Goal: Task Accomplishment & Management: Complete application form

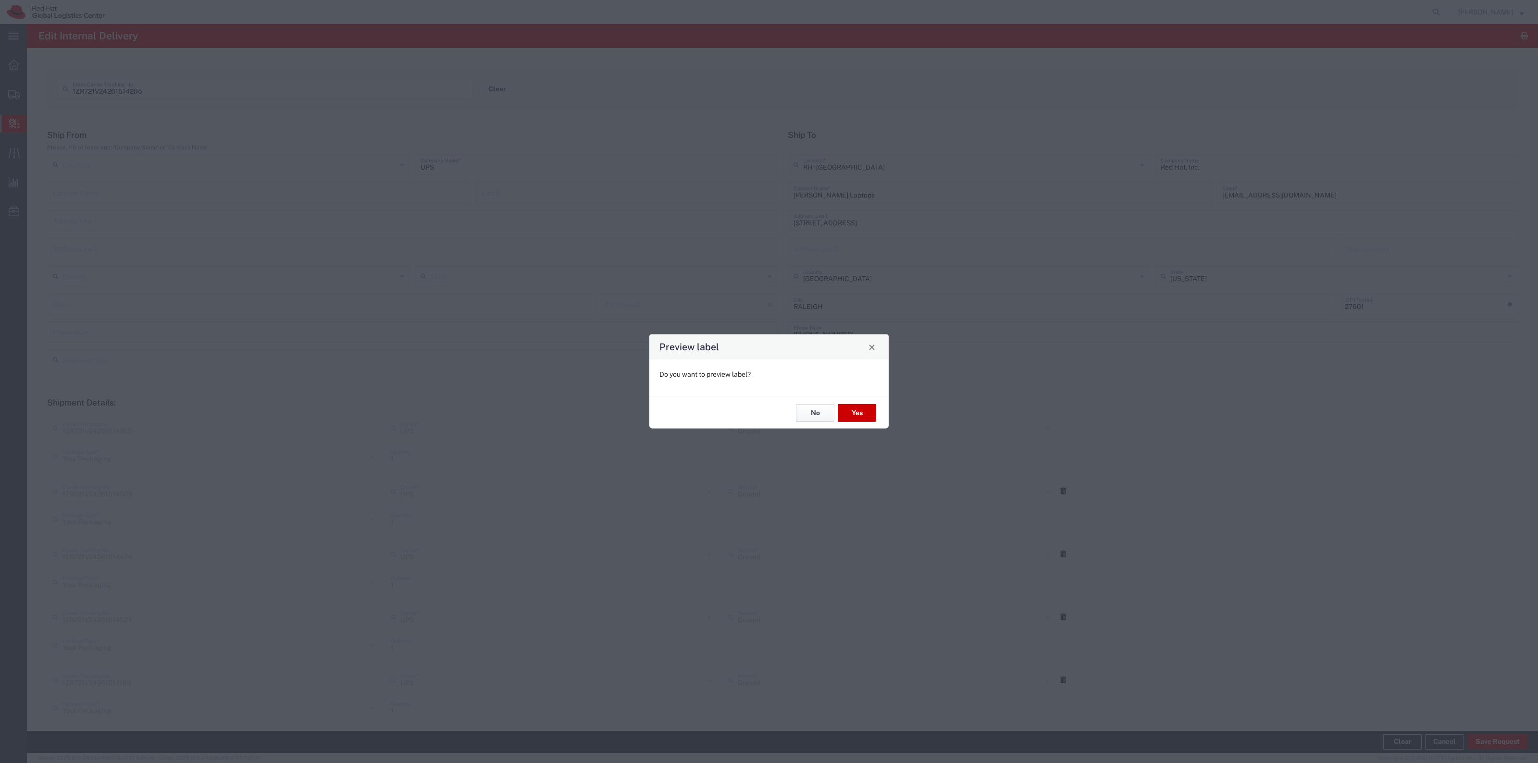
click at [769, 379] on button "No" at bounding box center [815, 413] width 38 height 18
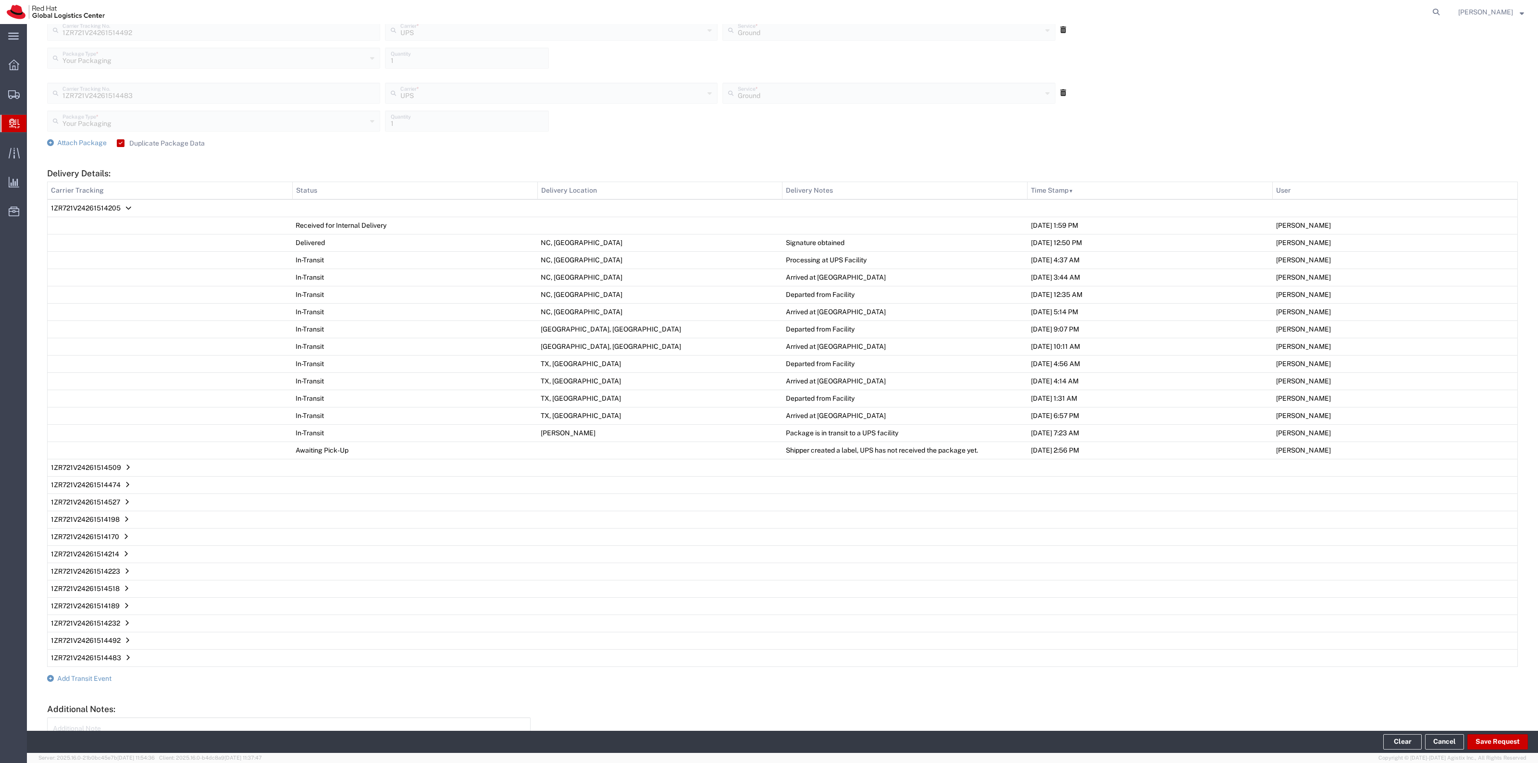
scroll to position [1177, 0]
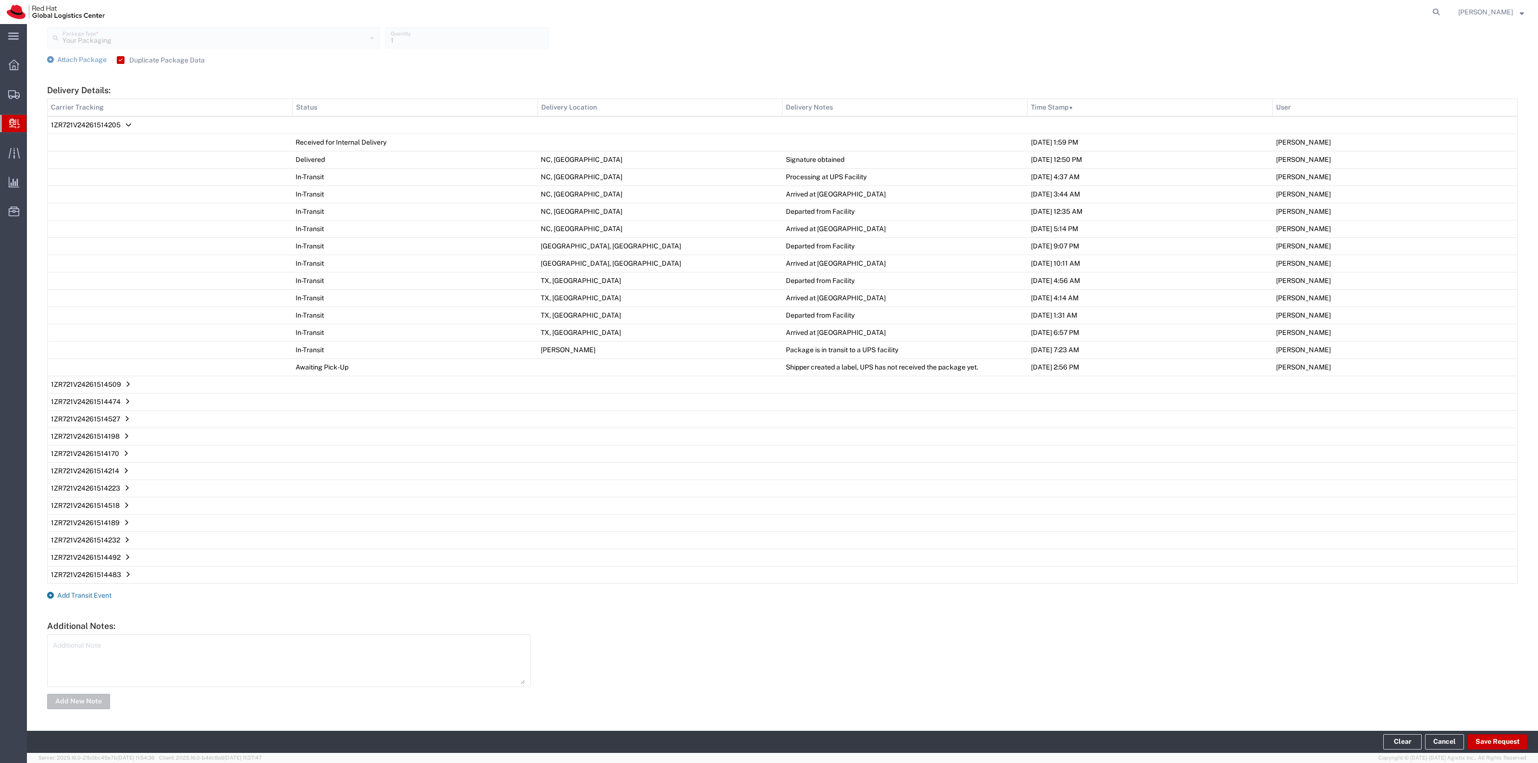
click at [87, 379] on span "Add Transit Event" at bounding box center [84, 596] width 54 height 8
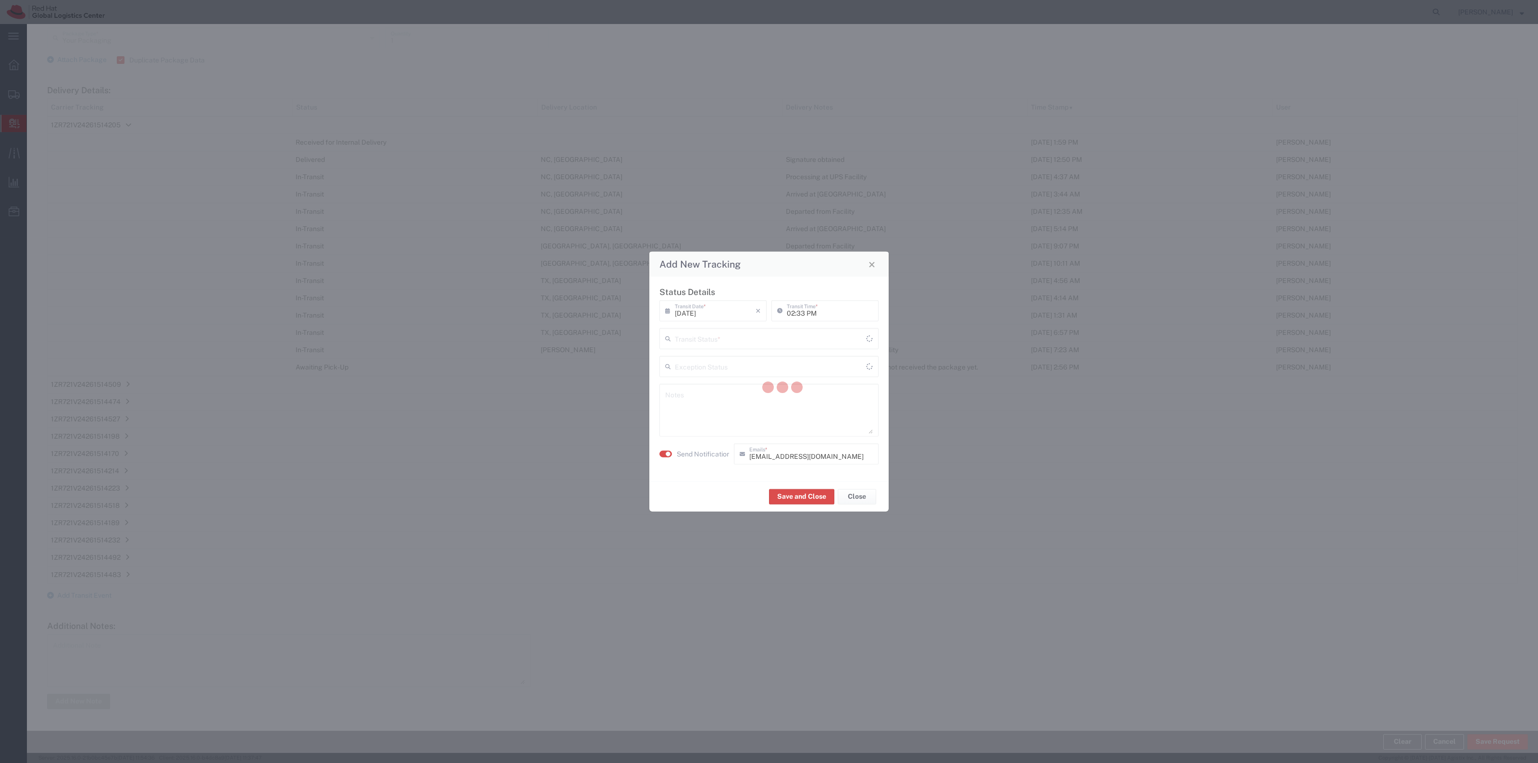
click at [769, 352] on div at bounding box center [783, 388] width 1512 height 729
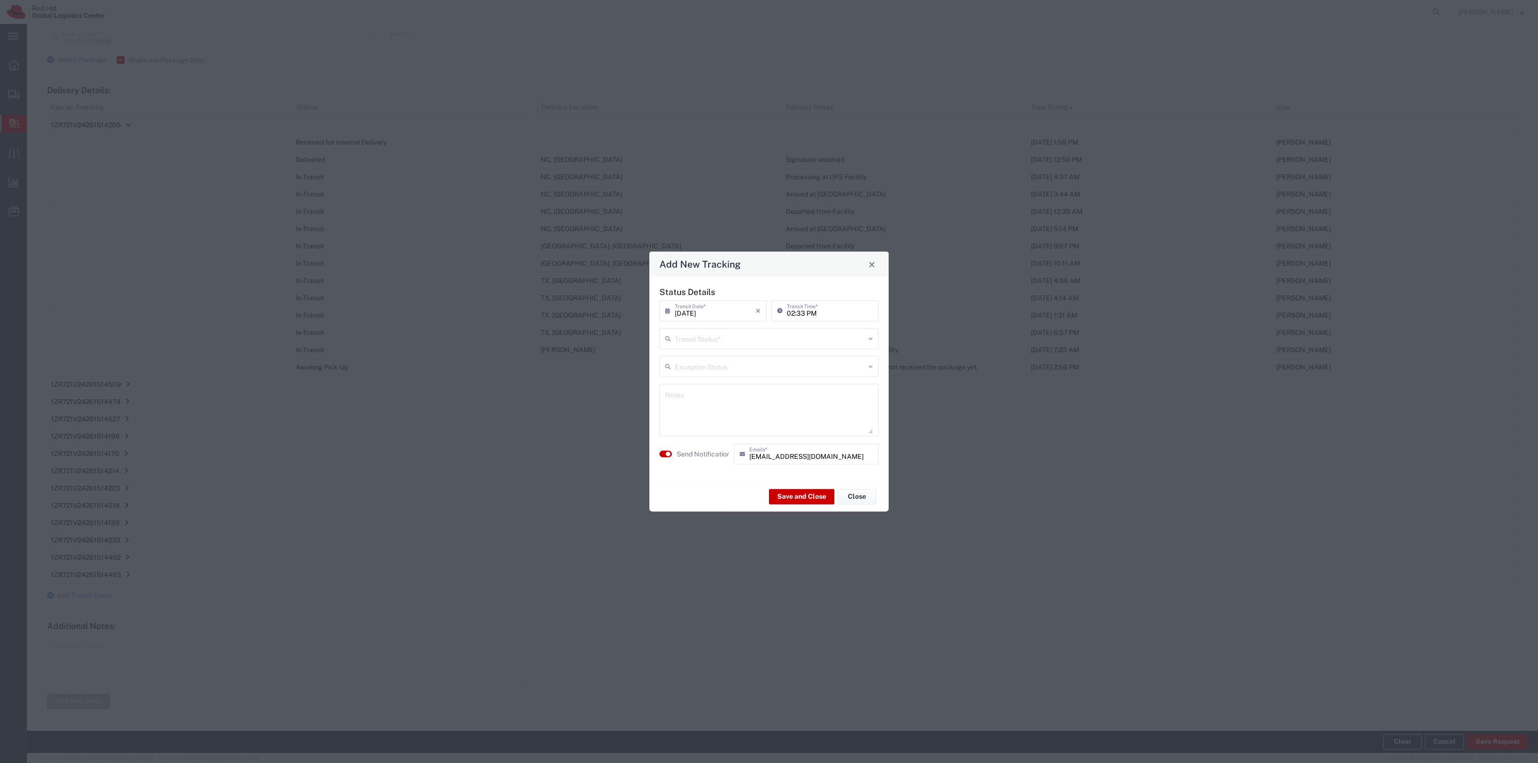
click at [769, 344] on input "text" at bounding box center [770, 338] width 190 height 17
click at [752, 364] on span "Delivery Confirmation" at bounding box center [769, 359] width 217 height 15
type input "Delivery Confirmation"
click at [769, 379] on button "Save and Close" at bounding box center [801, 496] width 65 height 15
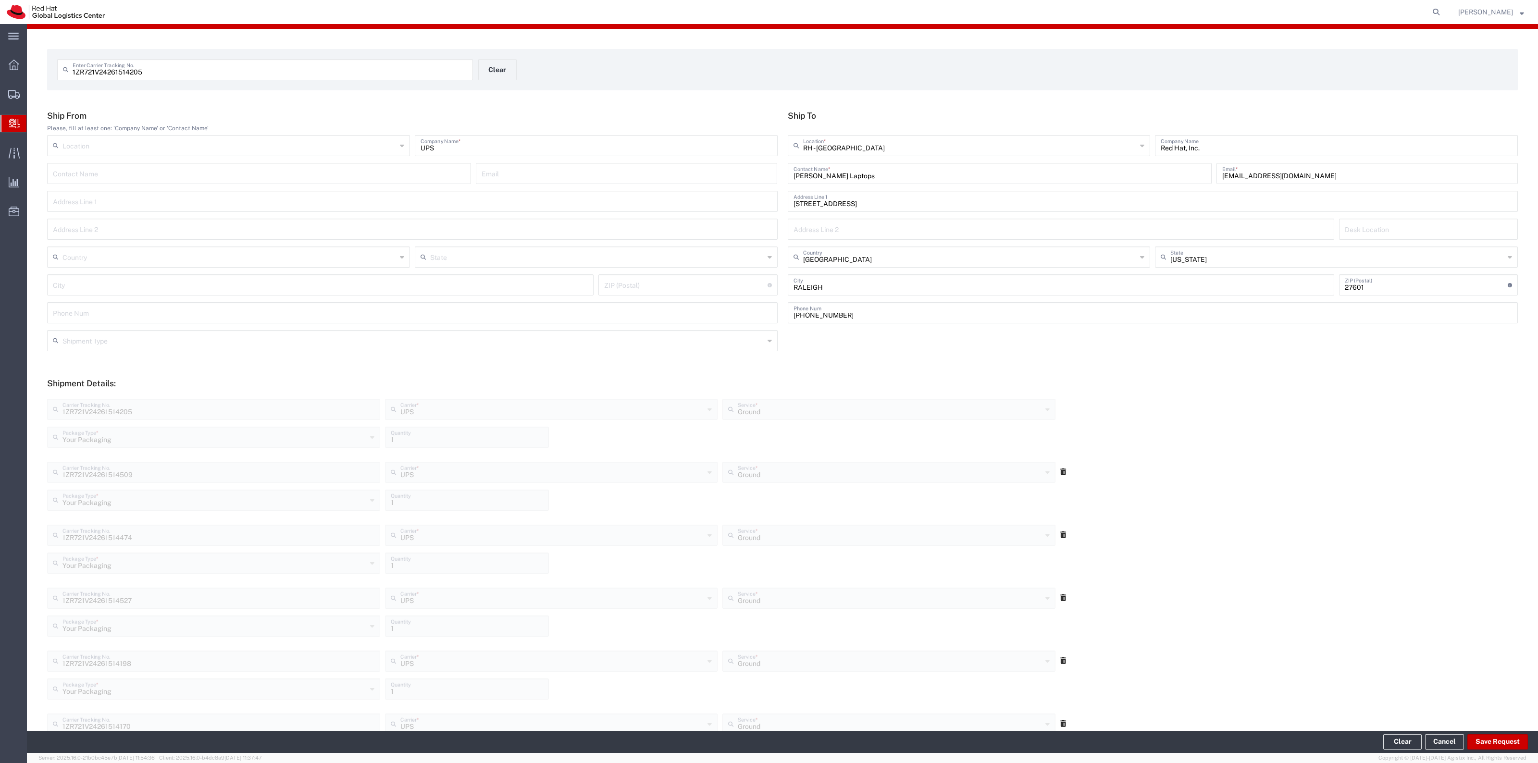
scroll to position [0, 0]
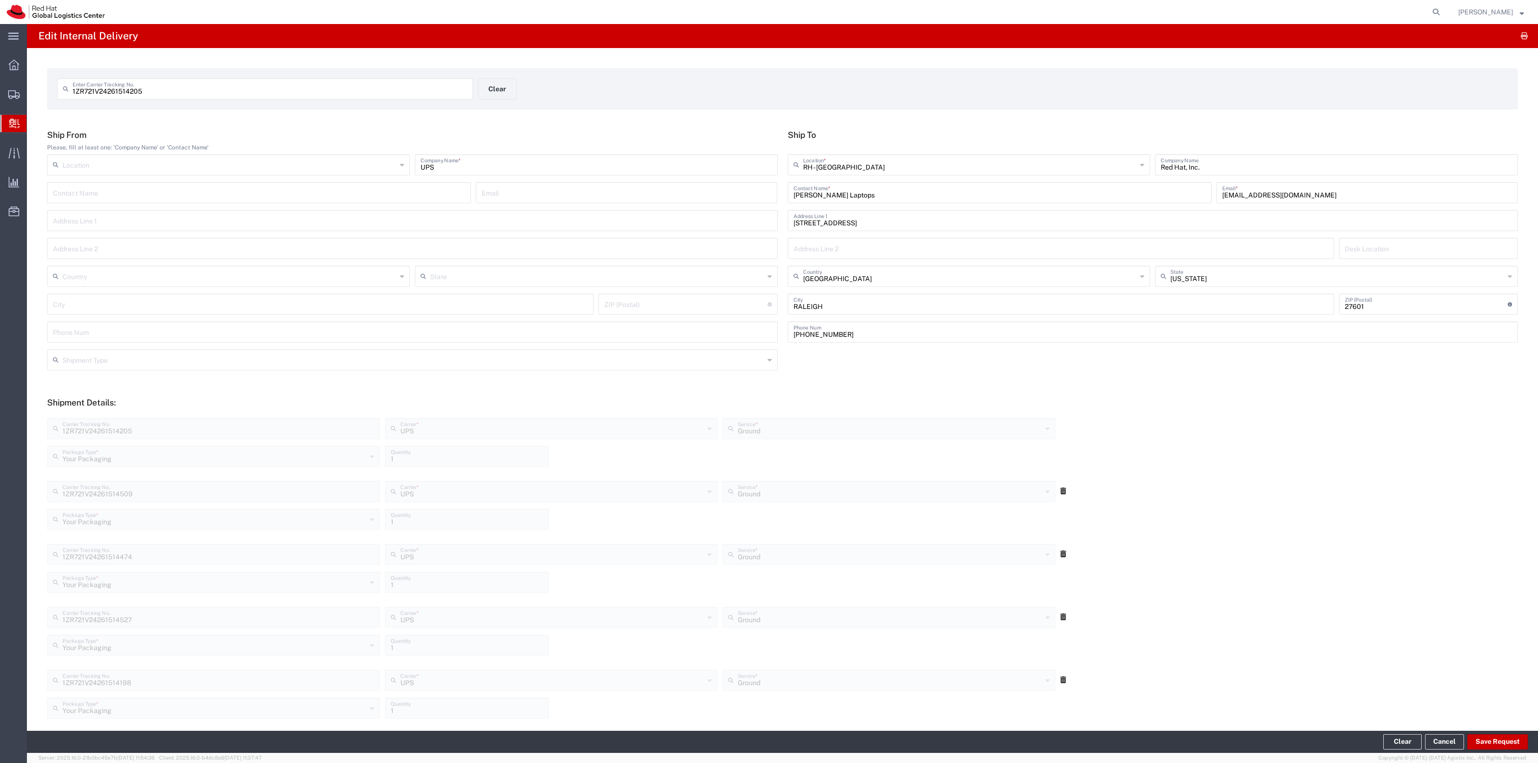
click at [485, 107] on form "1ZR721V24261514205 Enter Carrier Tracking No. Clear" at bounding box center [782, 88] width 1471 height 41
click at [493, 84] on button "Clear" at bounding box center [497, 88] width 38 height 21
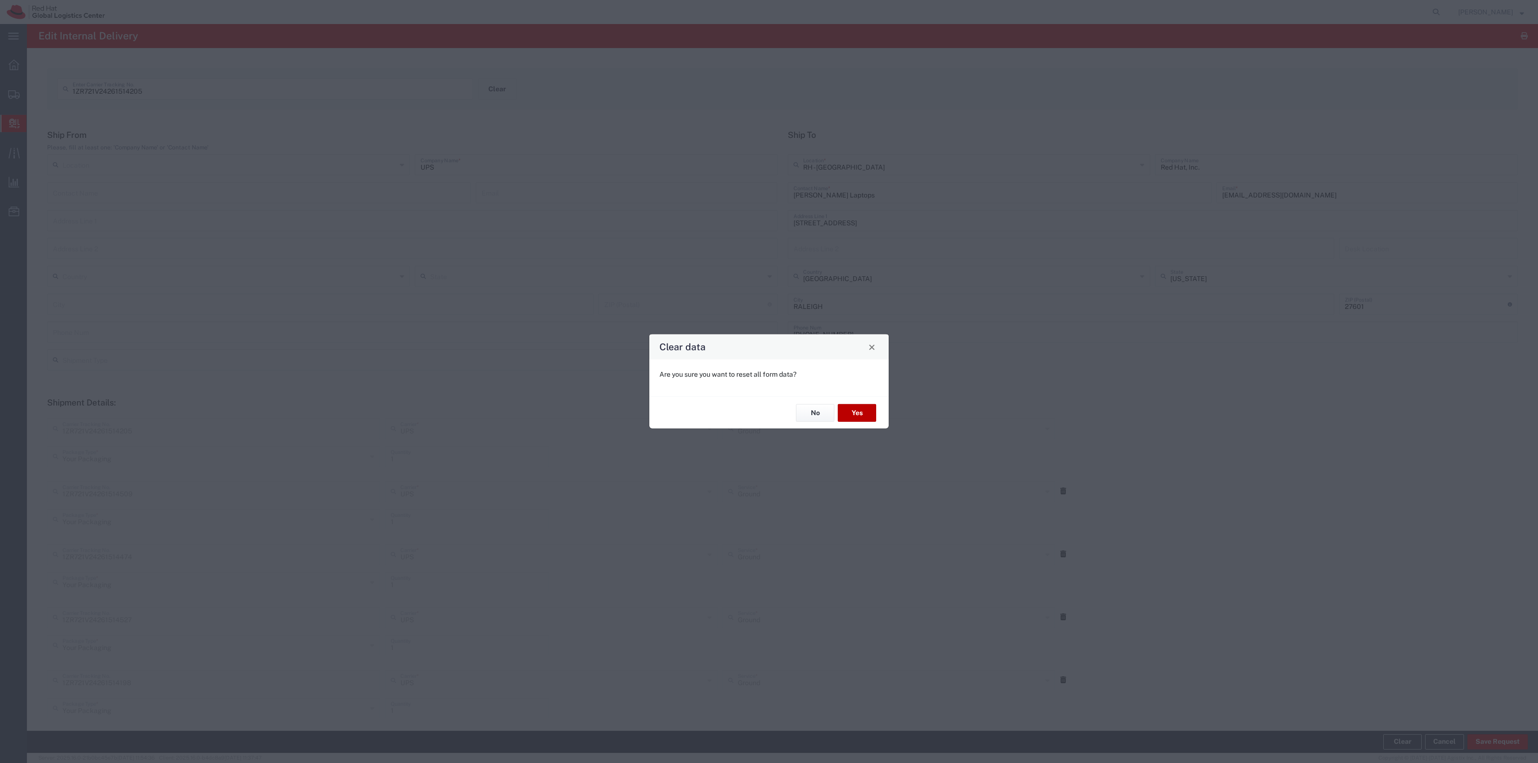
click at [769, 379] on button "Yes" at bounding box center [857, 413] width 38 height 18
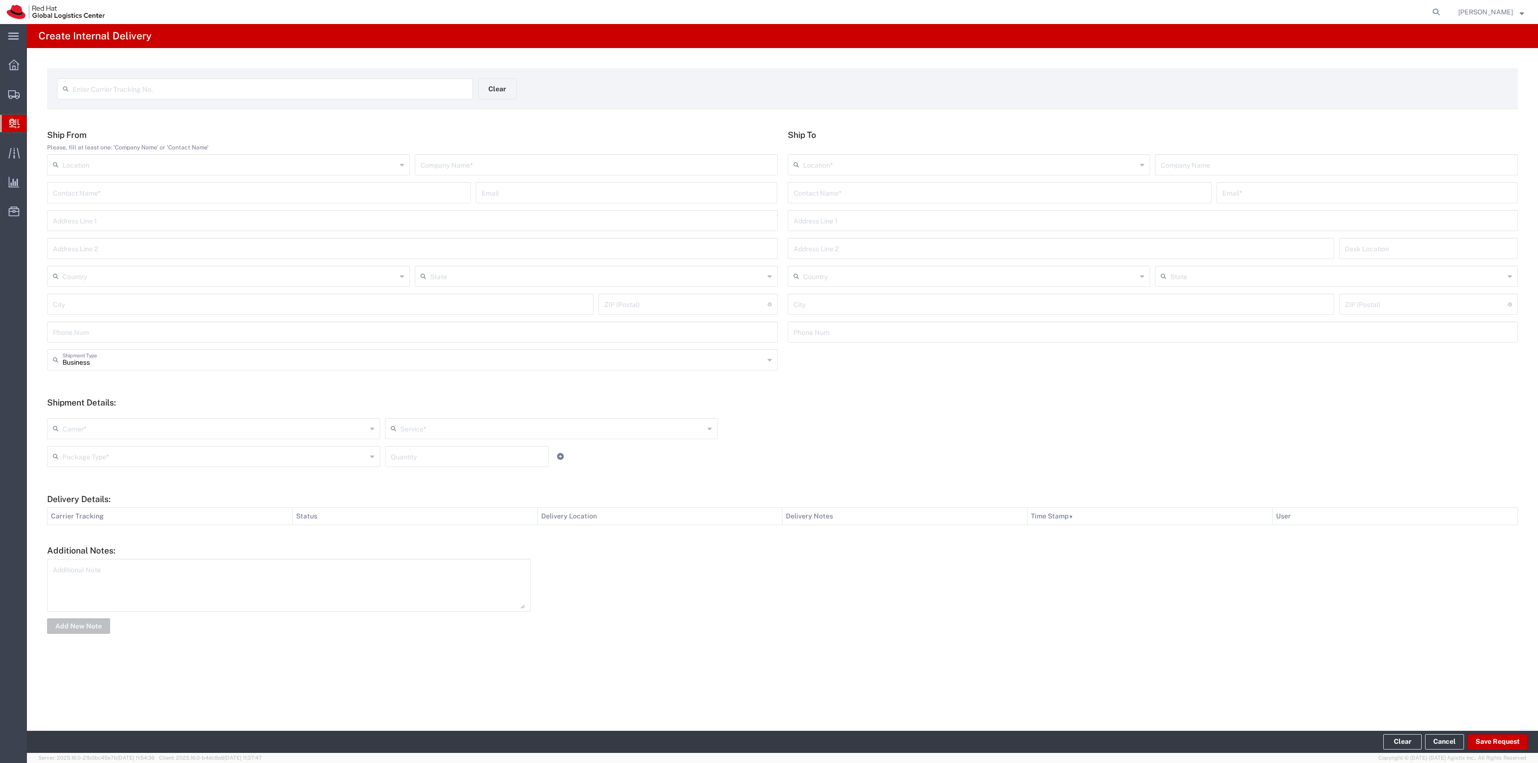
click at [769, 184] on input "text" at bounding box center [1000, 192] width 413 height 17
paste input "[PERSON_NAME]"
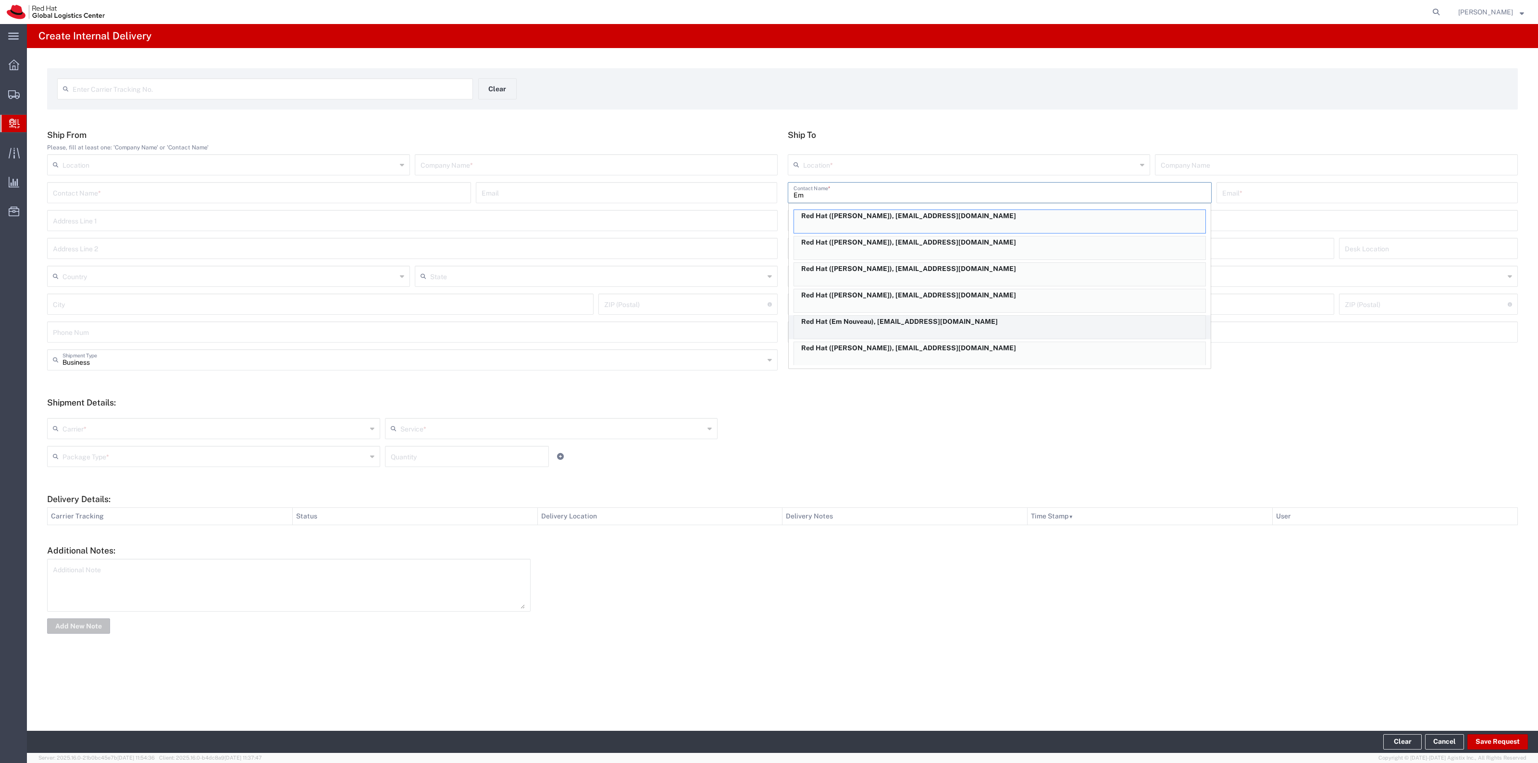
type input "E"
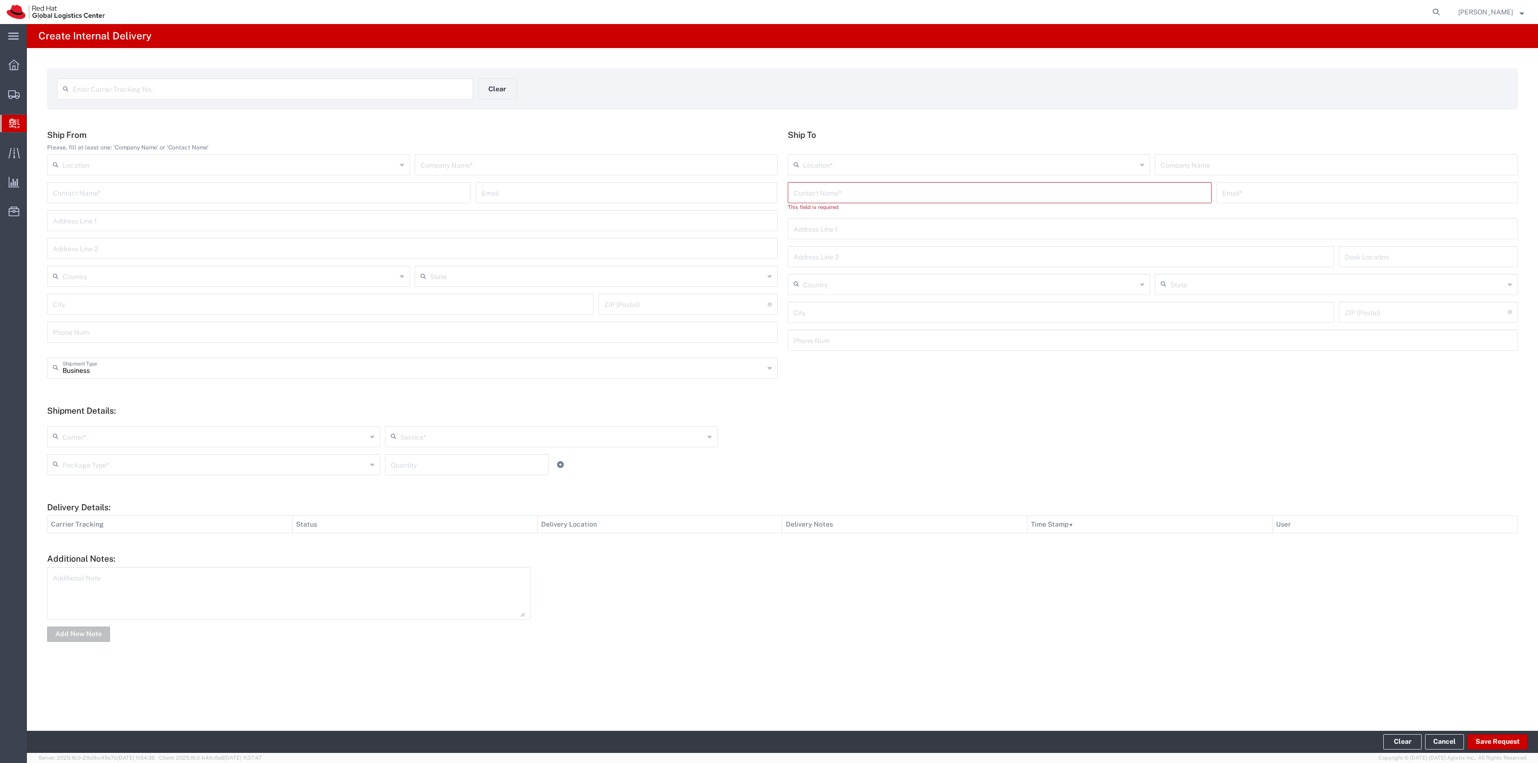
click at [769, 179] on div "Location * [GEOGRAPHIC_DATA] - [GEOGRAPHIC_DATA] - [GEOGRAPHIC_DATA] [GEOGRAPHI…" at bounding box center [1154, 168] width 736 height 28
click at [769, 186] on input "text" at bounding box center [1000, 192] width 413 height 17
paste input "[EMAIL_ADDRESS][DOMAIN_NAME]"
type input "[EMAIL_ADDRESS][DOMAIN_NAME]"
drag, startPoint x: 939, startPoint y: 195, endPoint x: 744, endPoint y: 173, distance: 195.9
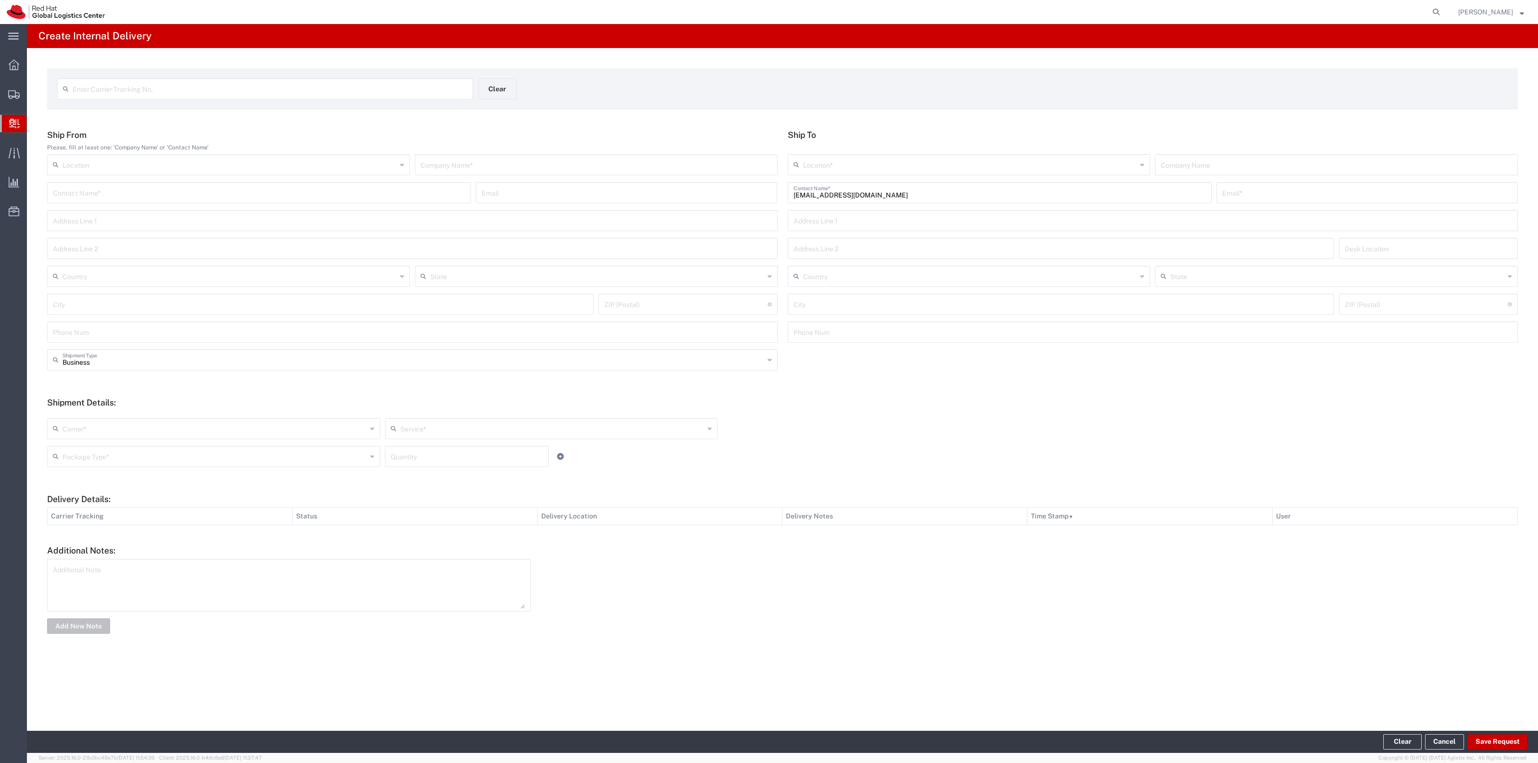
click at [752, 177] on div "Ship From Please, fill at least one: 'Company Name' or 'Contact Name' Location …" at bounding box center [782, 240] width 1481 height 220
paste input "[EMAIL_ADDRESS][DOMAIN_NAME]"
click at [769, 188] on input "text" at bounding box center [1368, 192] width 290 height 17
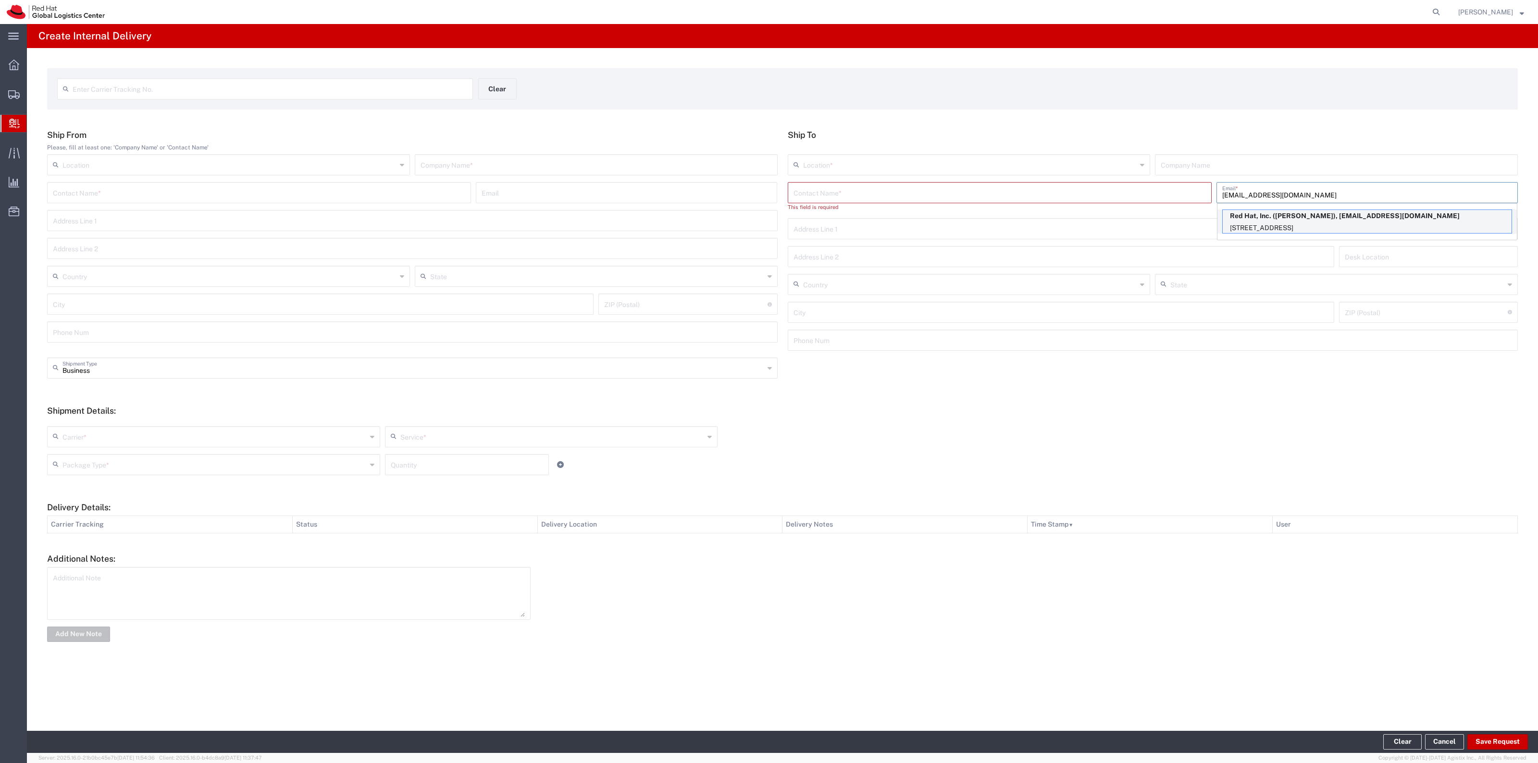
type input "[EMAIL_ADDRESS][DOMAIN_NAME]"
click at [769, 222] on p "[STREET_ADDRESS]" at bounding box center [1367, 228] width 289 height 12
type input "RH - [GEOGRAPHIC_DATA]"
type input "Red Hat, Inc."
type input "[PERSON_NAME]"
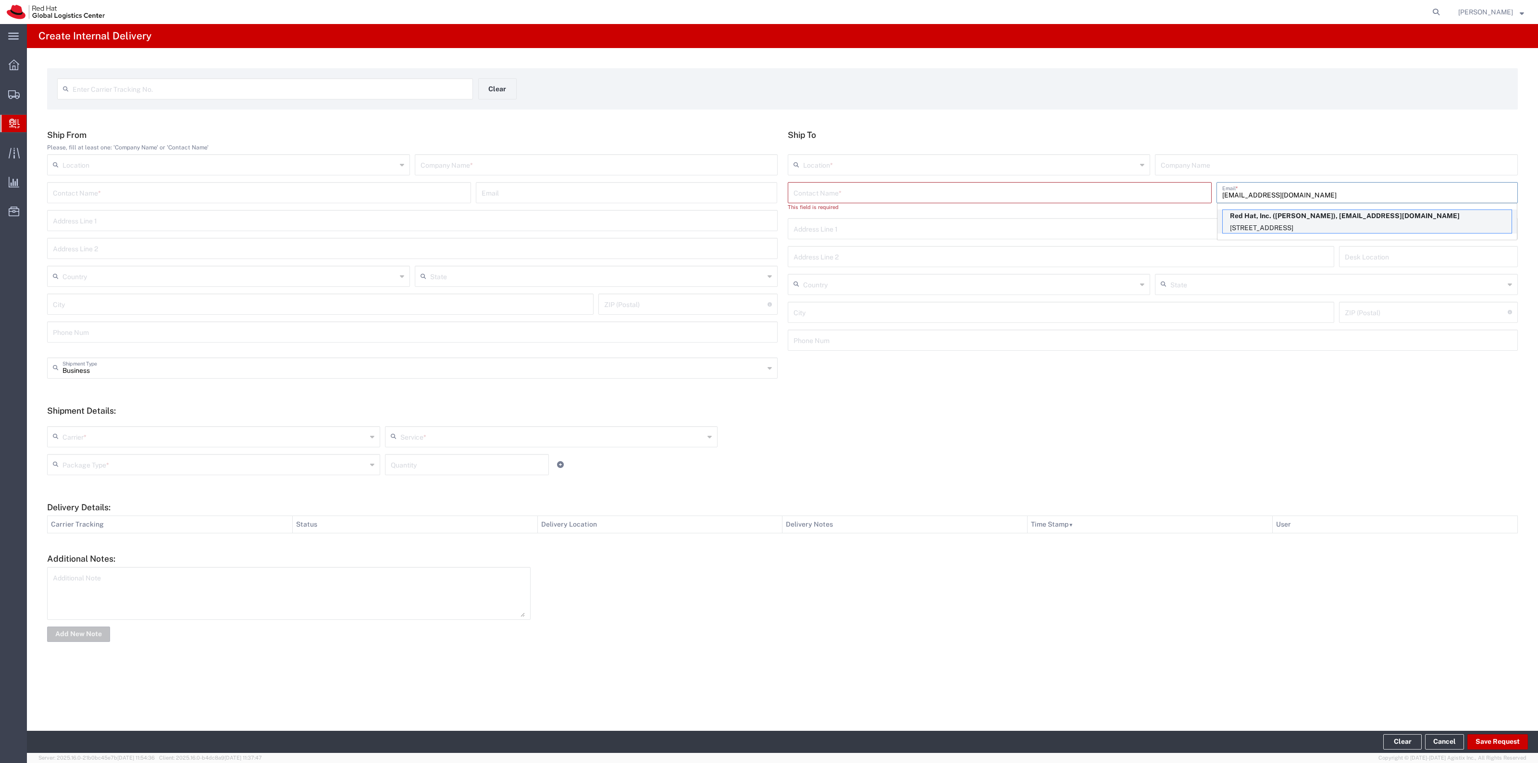
type input "[STREET_ADDRESS]"
type input "16N237"
type input "[GEOGRAPHIC_DATA]"
type input "RALEIGH"
type input "27601"
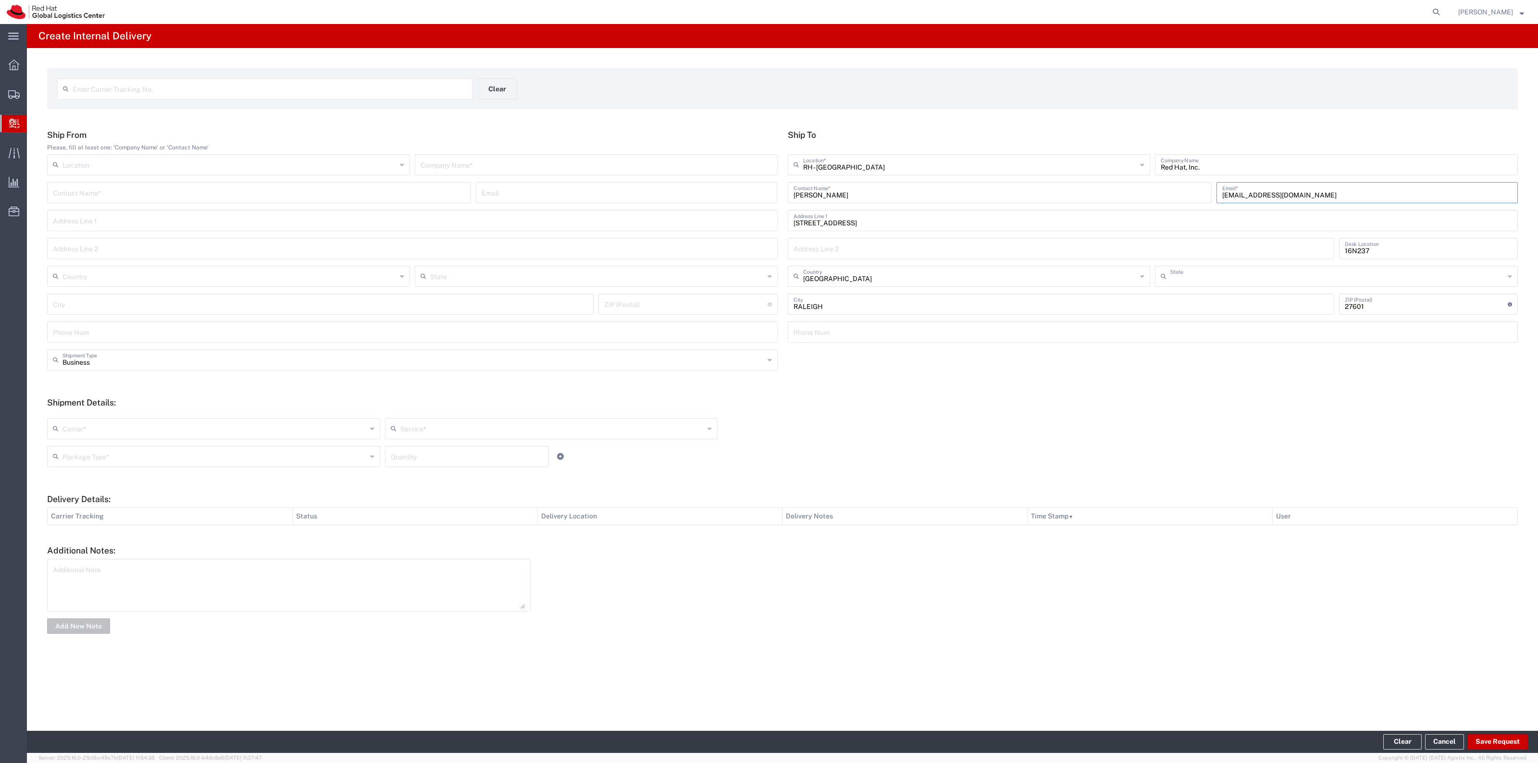
type input "[US_STATE]"
click at [724, 176] on div "Location [GEOGRAPHIC_DATA] - [GEOGRAPHIC_DATA] - [GEOGRAPHIC_DATA] [GEOGRAPHIC_…" at bounding box center [413, 168] width 736 height 28
click at [724, 166] on input "text" at bounding box center [596, 164] width 351 height 17
type input "R"
type input "Red Hat"
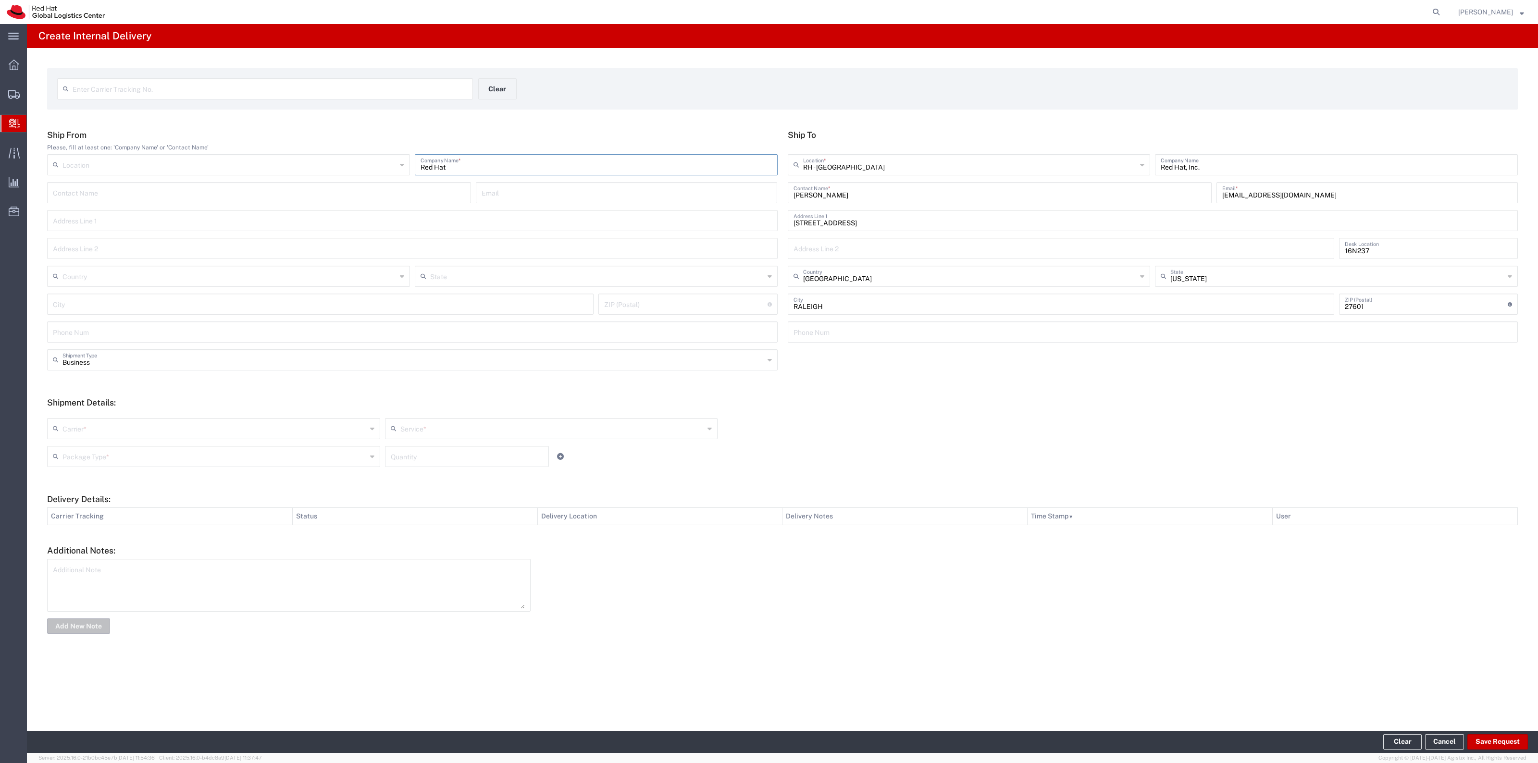
click at [127, 194] on input "text" at bounding box center [259, 192] width 413 height 17
type input "[PERSON_NAME]"
click at [130, 379] on input "text" at bounding box center [215, 428] width 304 height 17
click at [87, 379] on span "Interoffice" at bounding box center [213, 496] width 331 height 15
type input "Interoffice"
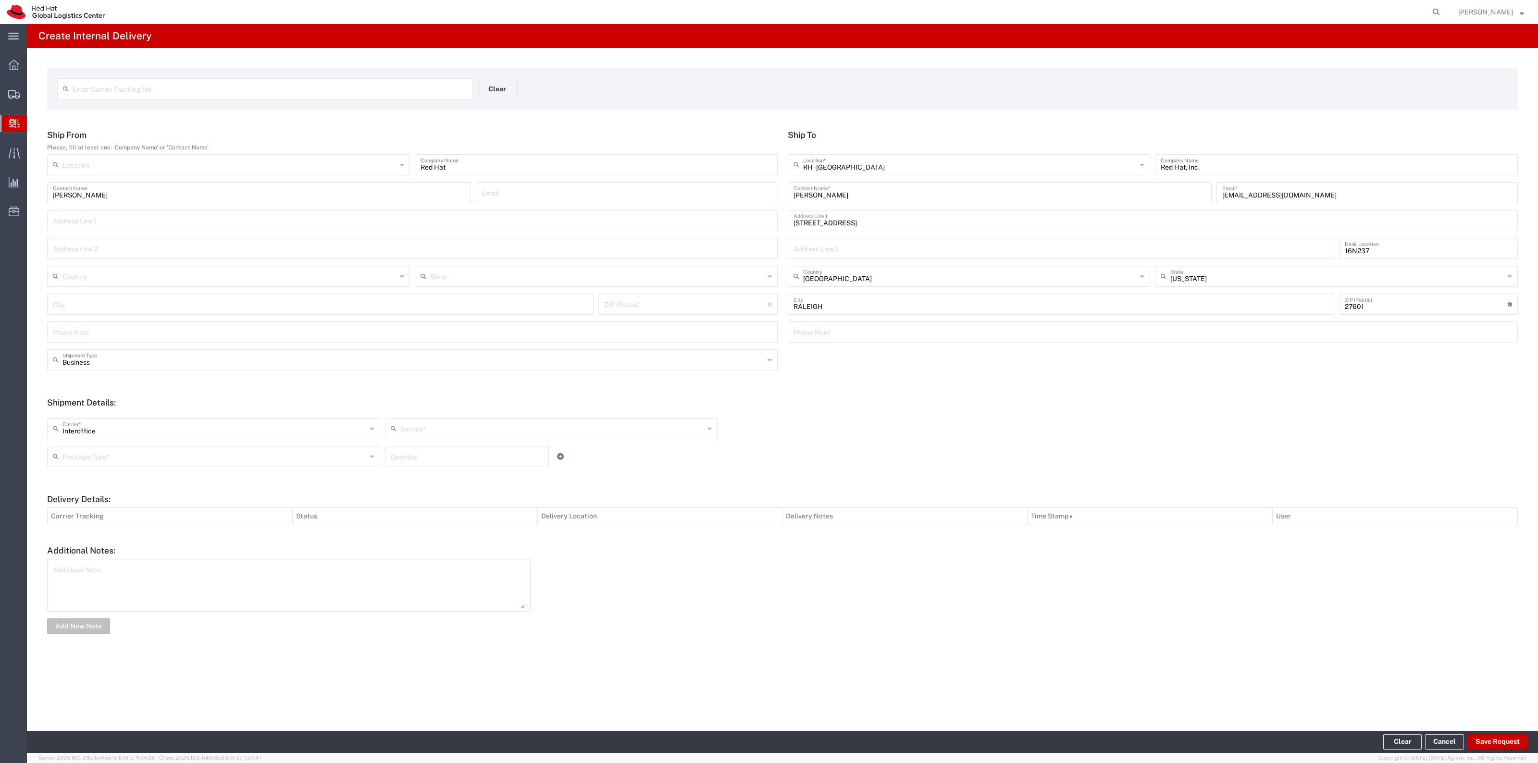
click at [477, 379] on input "text" at bounding box center [552, 428] width 304 height 17
click at [448, 379] on span "IO_Ground" at bounding box center [551, 449] width 331 height 15
type input "IO_Ground"
click at [369, 379] on div "Package Type *" at bounding box center [213, 456] width 333 height 21
click at [250, 379] on span "Your Packaging" at bounding box center [213, 540] width 331 height 15
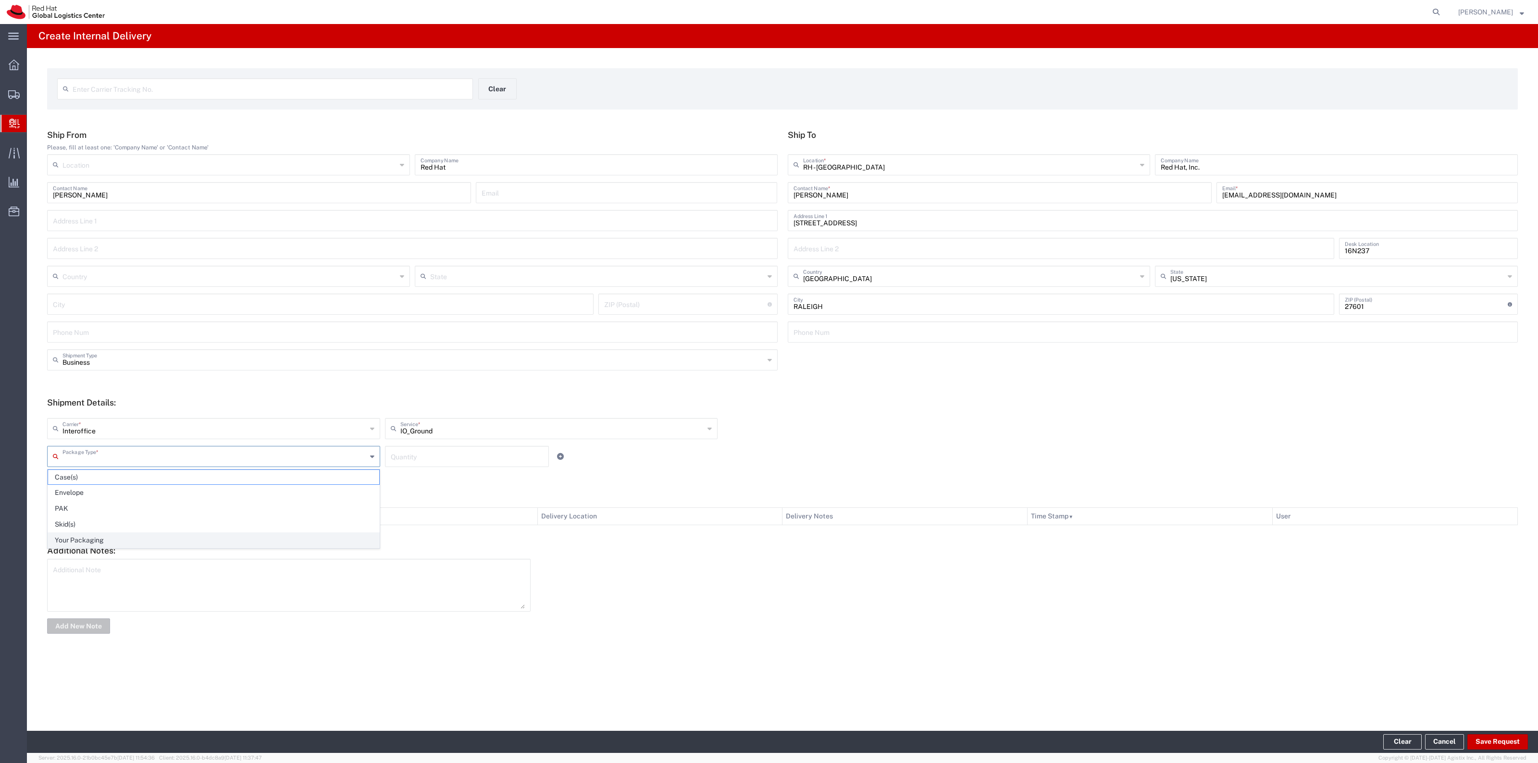
type input "Your Packaging"
click at [428, 379] on div "Your Packaging Package Type * Case(s) Envelope PAK Skid(s) Your Packaging Quant…" at bounding box center [551, 460] width 1013 height 28
click at [431, 379] on div "Quantity" at bounding box center [467, 456] width 164 height 21
type input "1"
click at [769, 379] on footer "Clear Cancel Save Request" at bounding box center [783, 742] width 1512 height 22
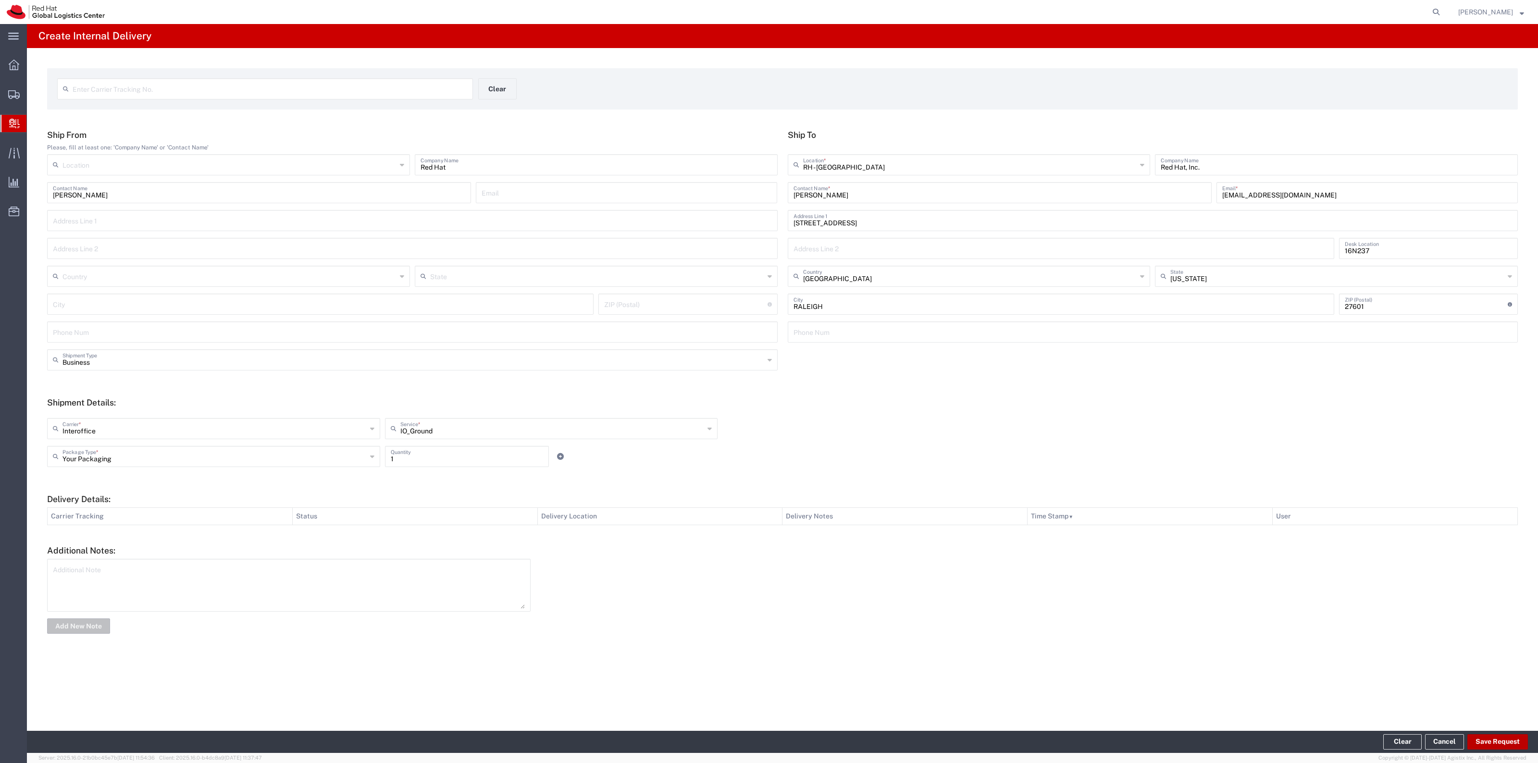
click at [769, 379] on button "Save Request" at bounding box center [1498, 742] width 61 height 15
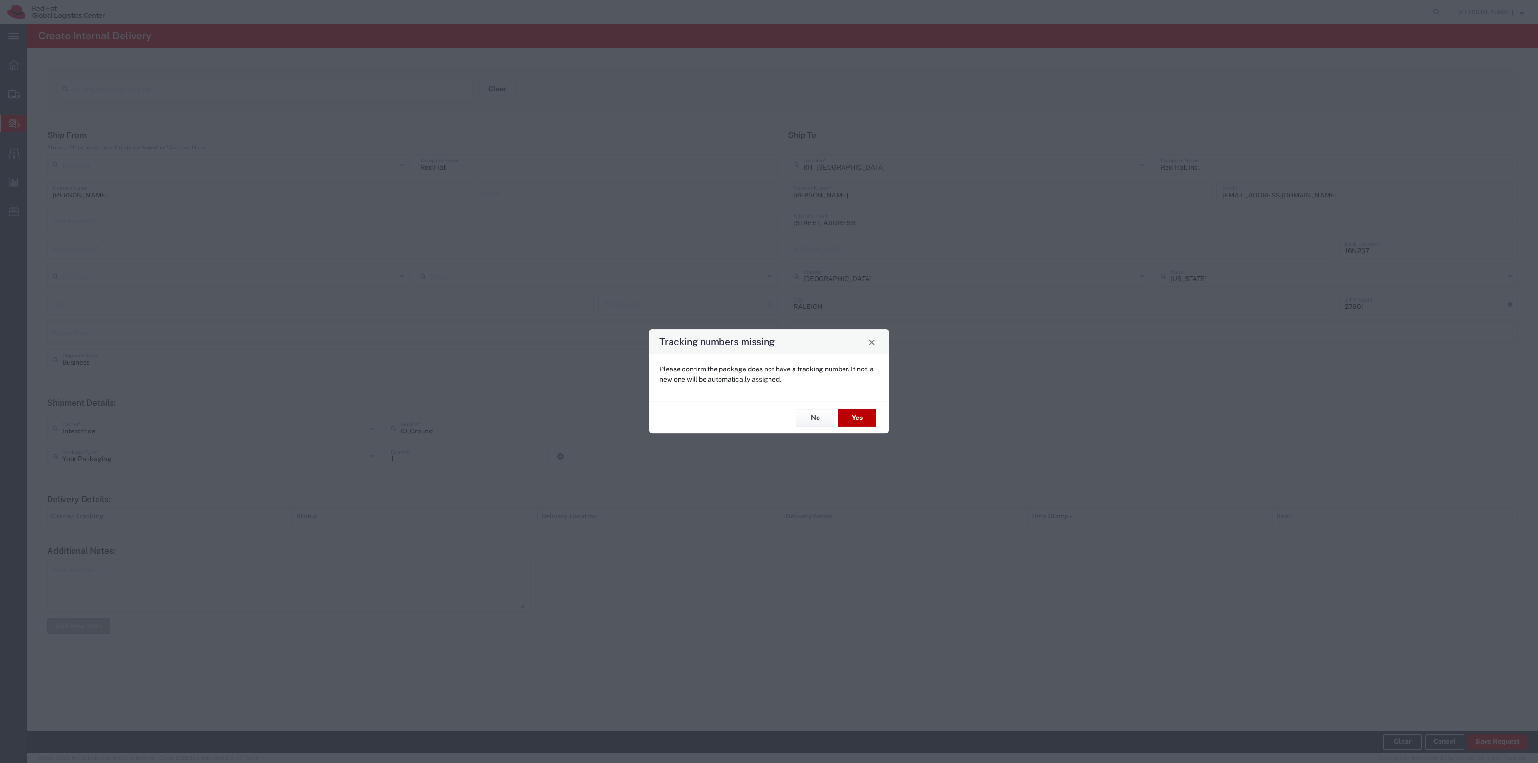
click at [769, 379] on button "Yes" at bounding box center [857, 418] width 38 height 18
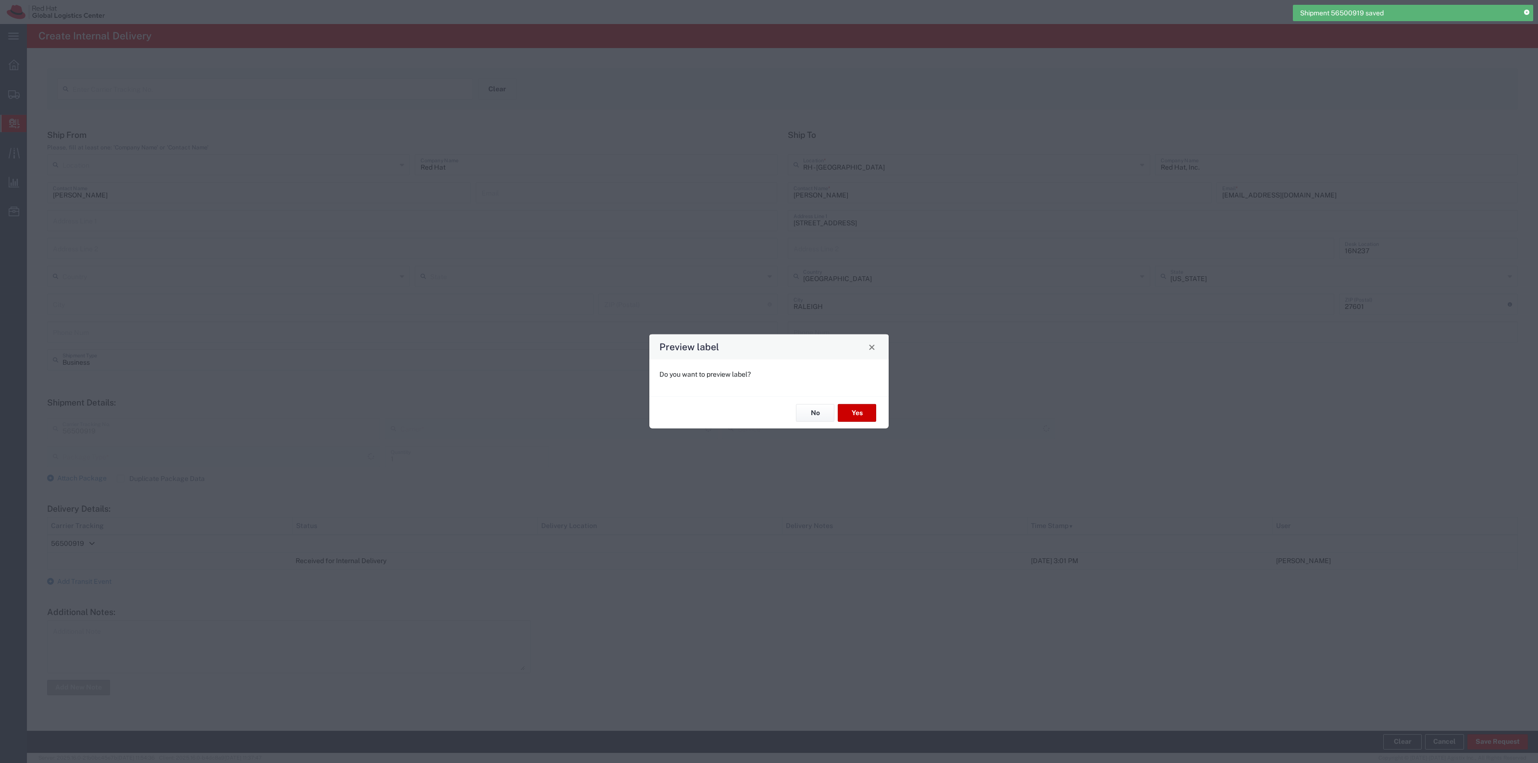
type input "Your Packaging"
type input "IO_Ground"
type input "Interoffice"
click at [769, 379] on div "No Yes" at bounding box center [769, 413] width 239 height 32
click at [769, 379] on button "Yes" at bounding box center [857, 413] width 38 height 18
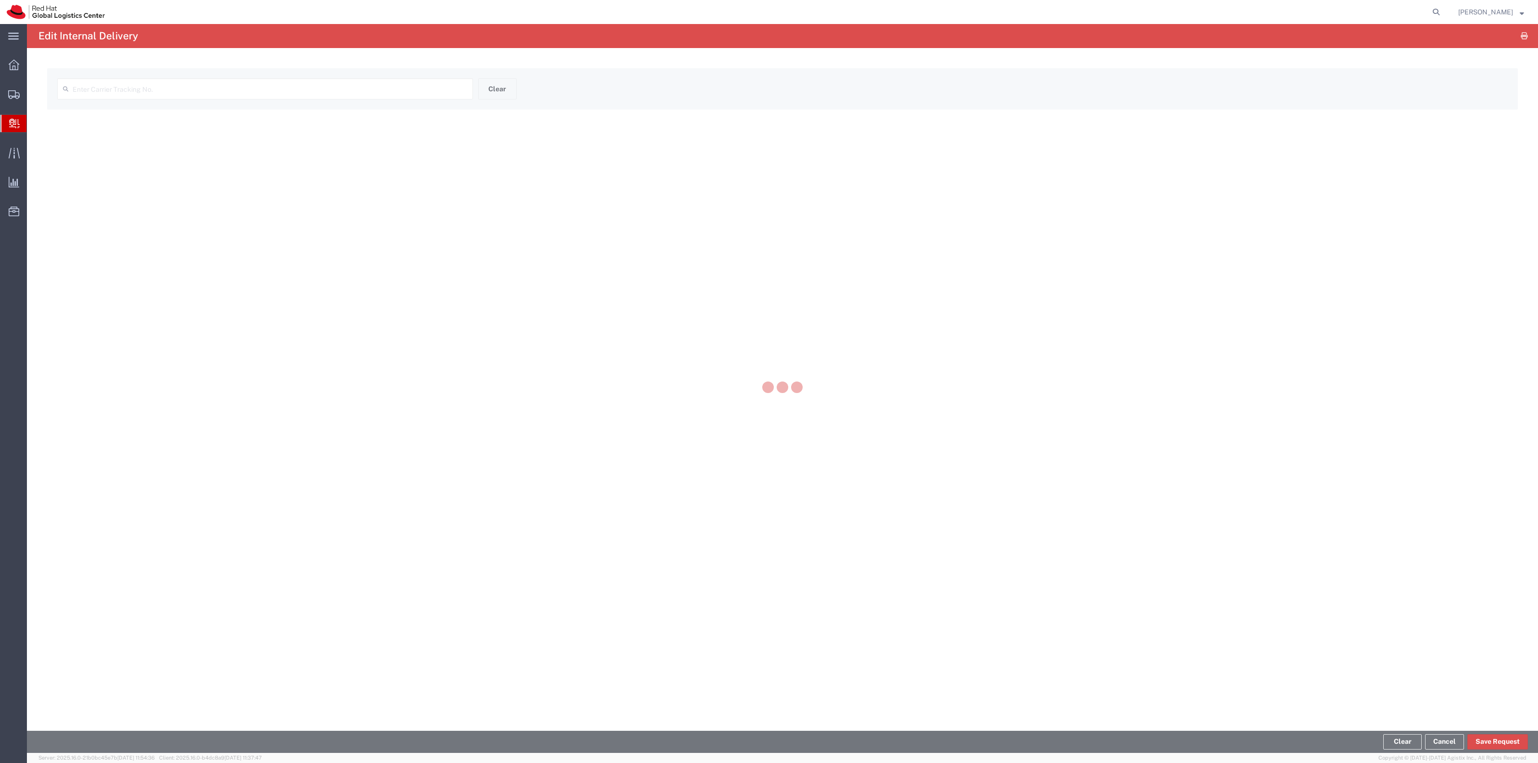
type input "56500919"
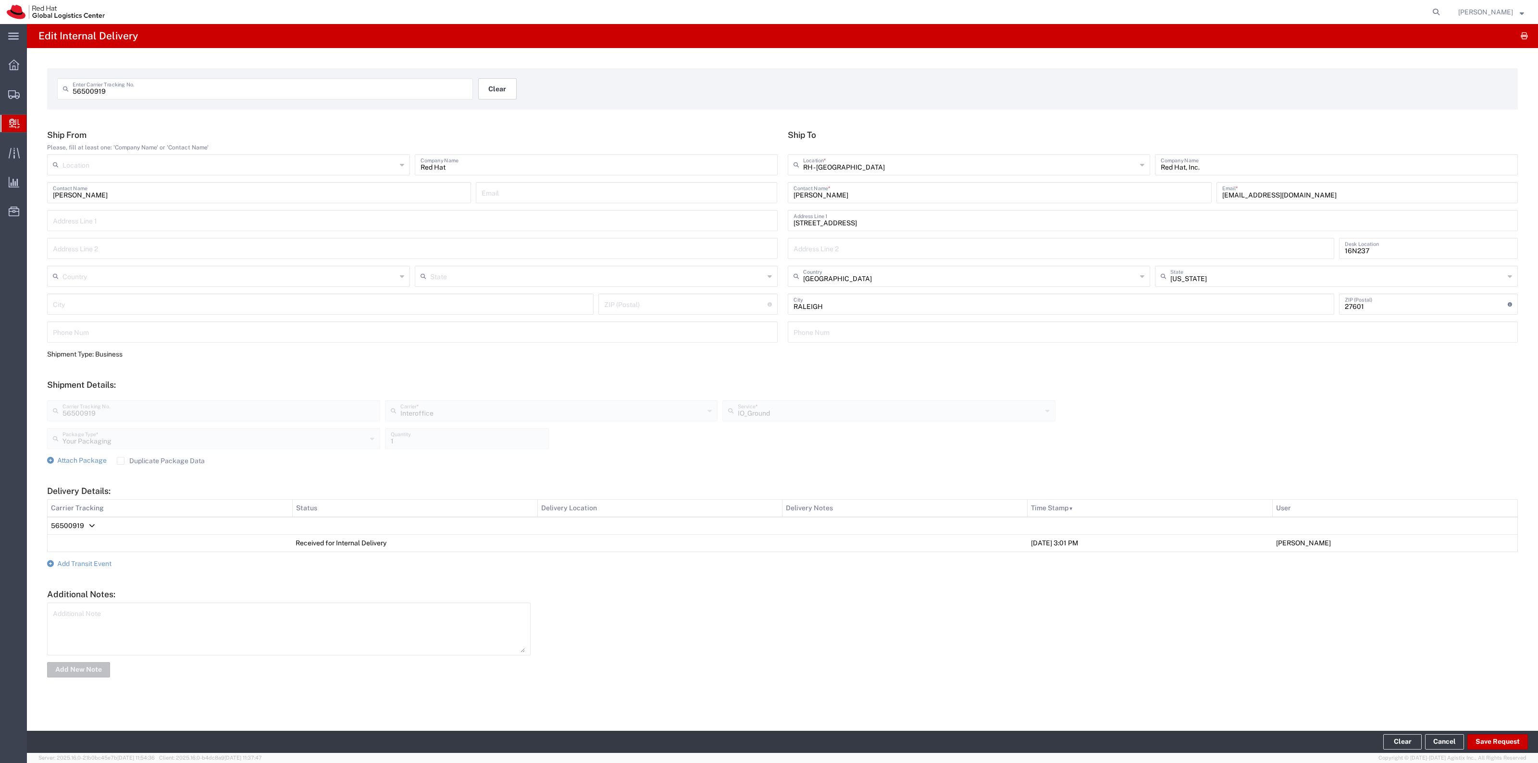
click at [514, 83] on button "Clear" at bounding box center [497, 88] width 38 height 21
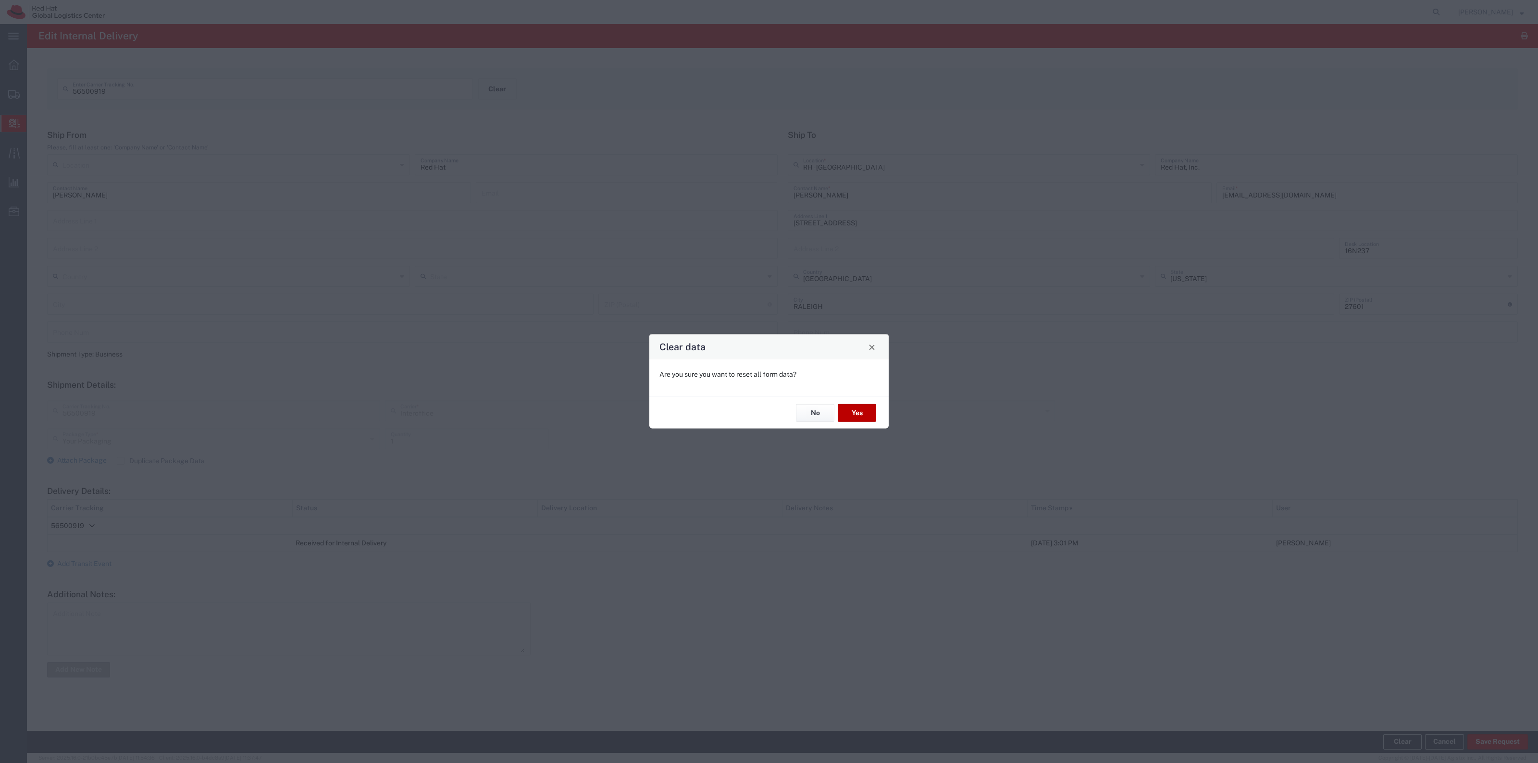
click at [769, 379] on button "Yes" at bounding box center [857, 413] width 38 height 18
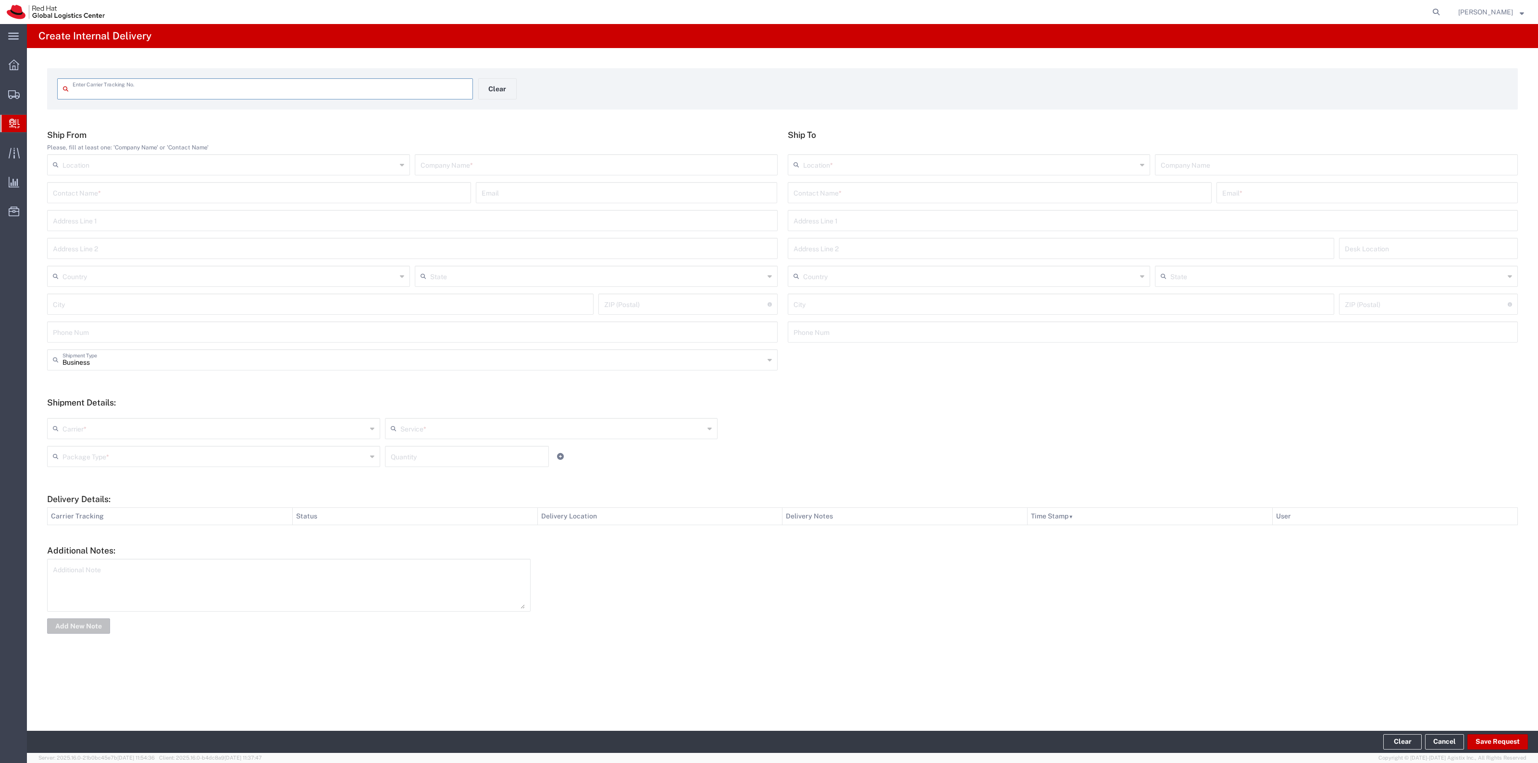
click at [769, 195] on input "text" at bounding box center [1368, 192] width 290 height 17
paste input "[EMAIL_ADDRESS][DOMAIN_NAME]"
type input "[EMAIL_ADDRESS][DOMAIN_NAME]"
click at [769, 198] on input "text" at bounding box center [1000, 192] width 413 height 17
paste input "[PERSON_NAME]"
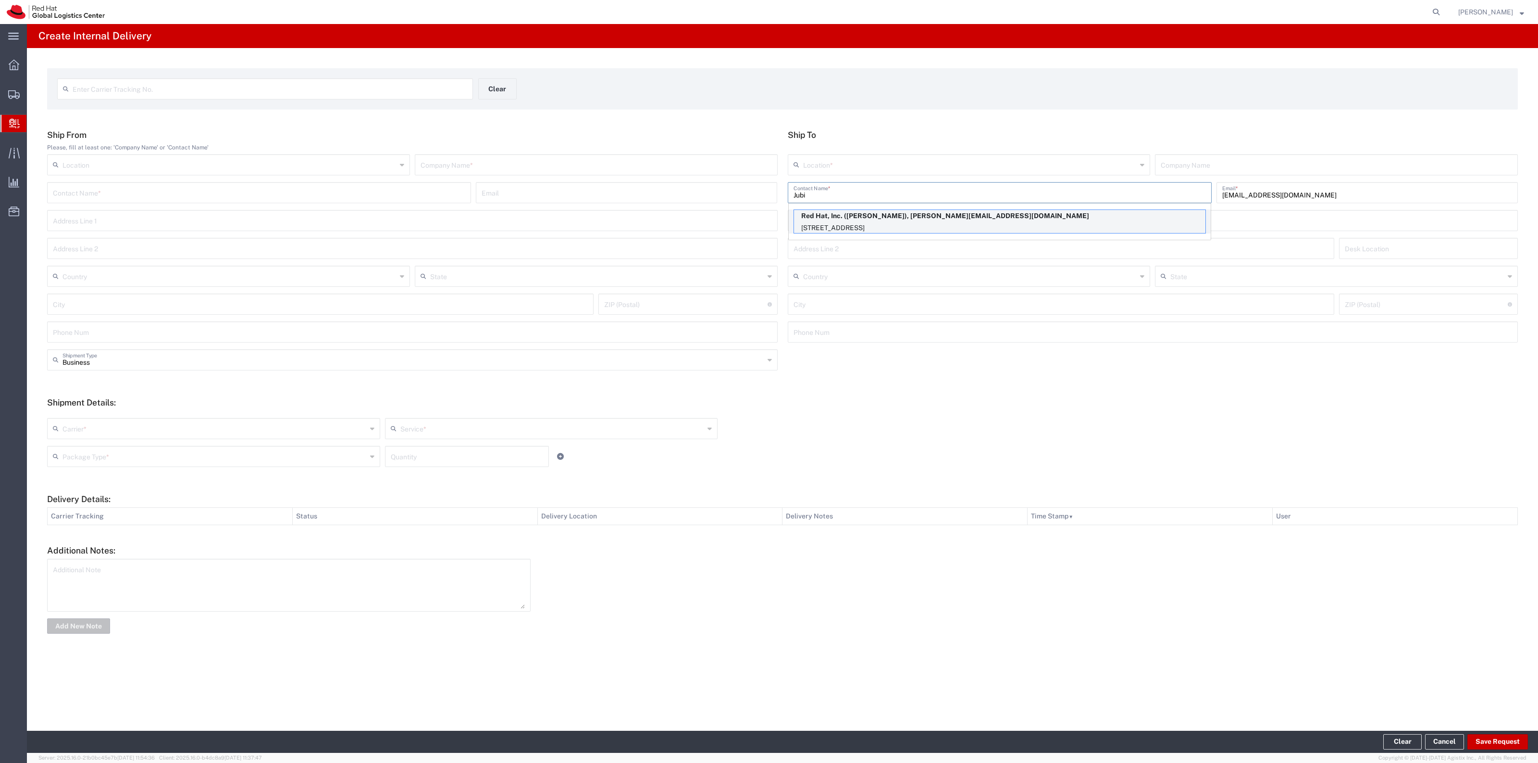
type input "Jubi"
click at [769, 222] on p "[STREET_ADDRESS]" at bounding box center [1000, 228] width 412 height 12
type input "RH - [GEOGRAPHIC_DATA]"
type input "Red Hat, Inc."
type input "[PERSON_NAME]"
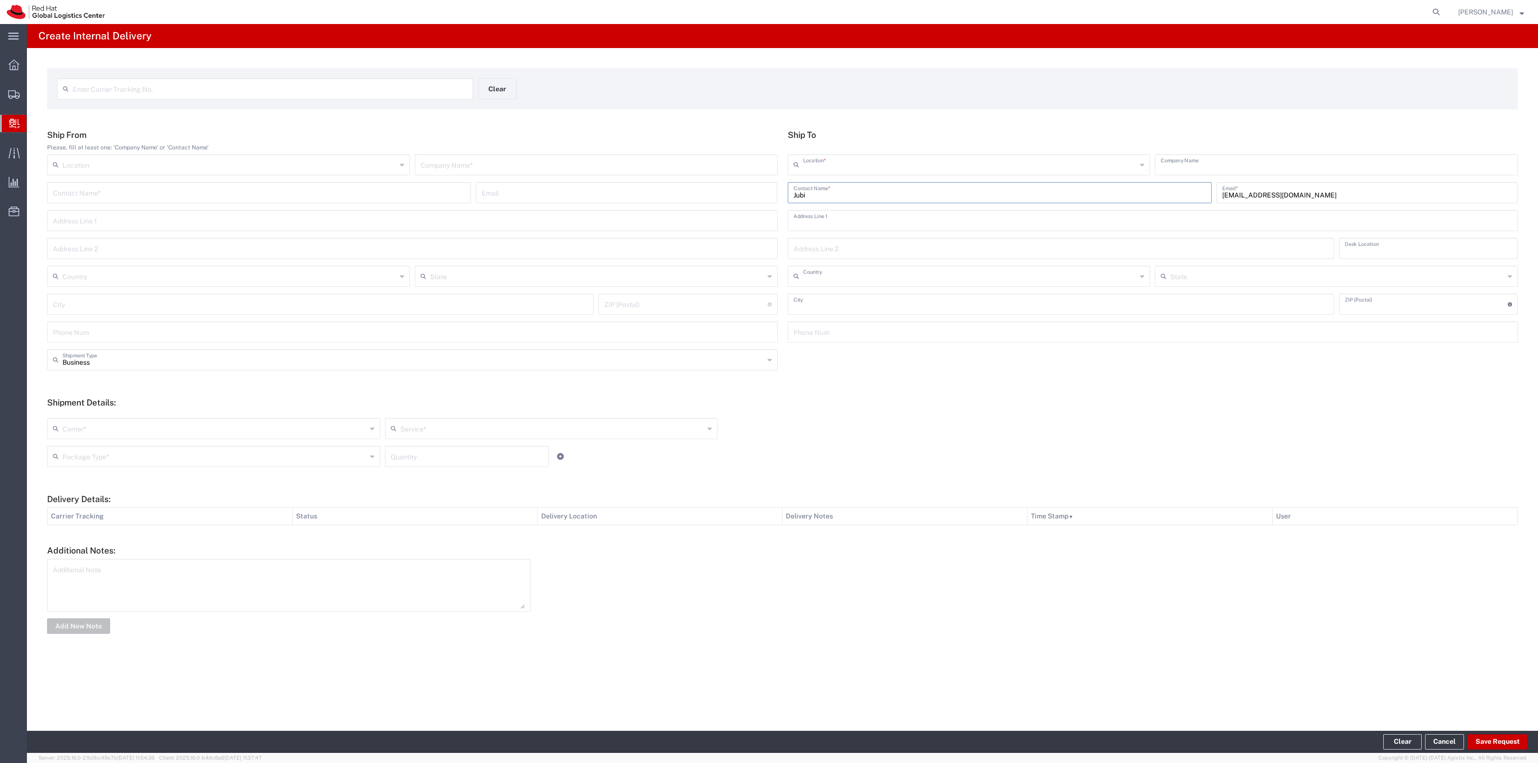
type input "[STREET_ADDRESS]"
type input "16N215"
type input "[GEOGRAPHIC_DATA]"
type input "RALEIGH"
type input "27601"
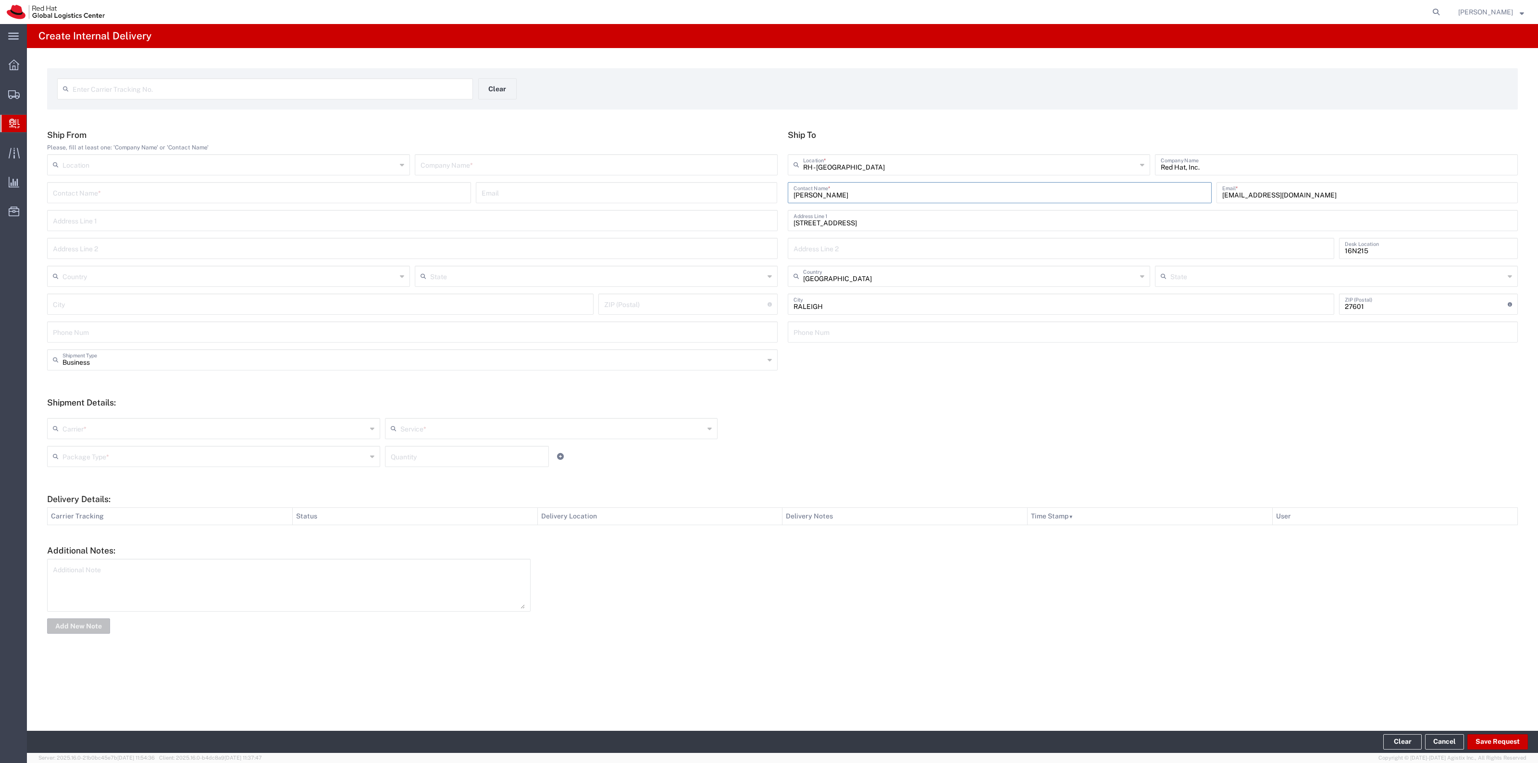
type input "[US_STATE]"
click at [643, 169] on input "text" at bounding box center [596, 164] width 351 height 17
type input "Red Hat"
click at [434, 193] on input "text" at bounding box center [259, 192] width 413 height 17
type input "V"
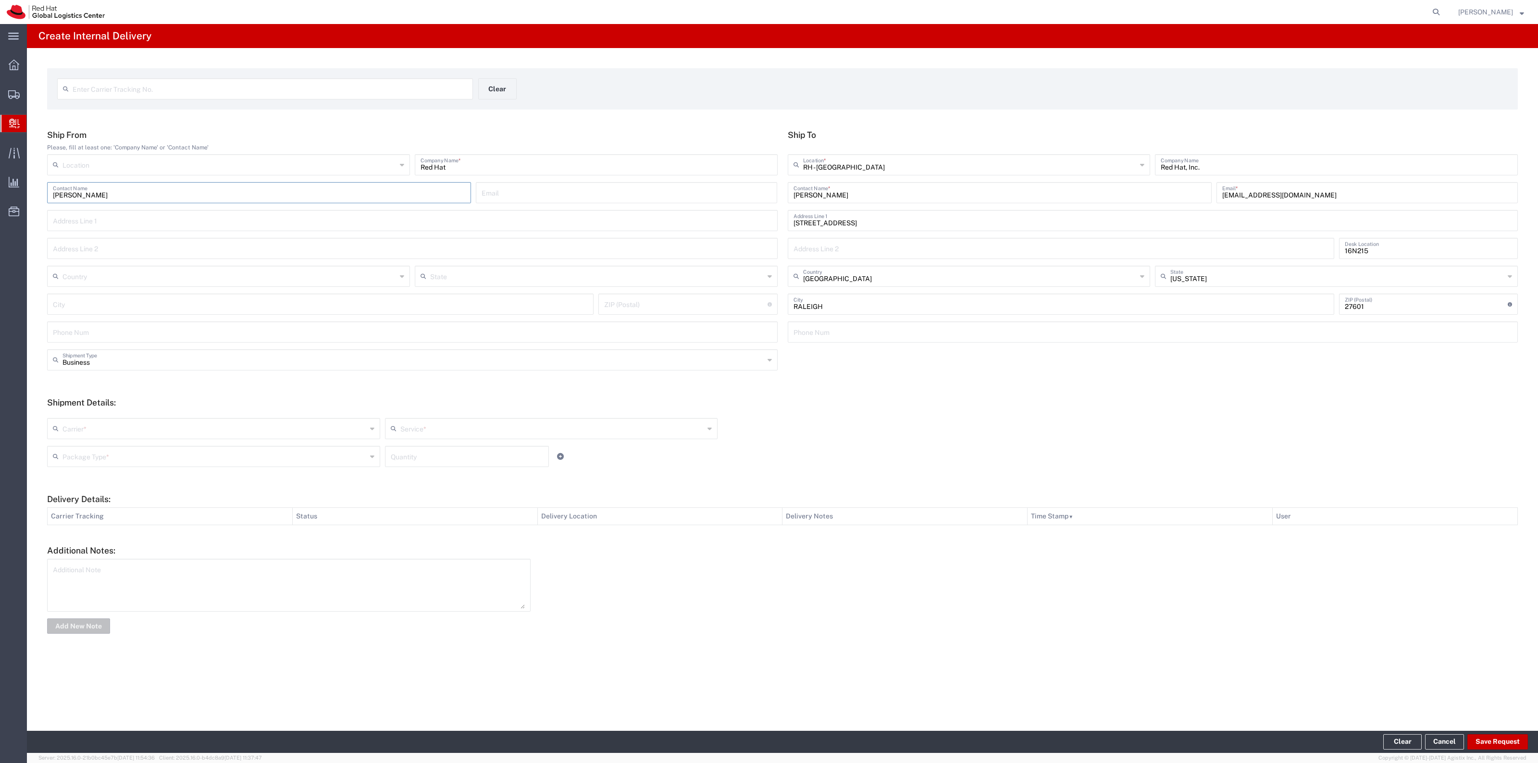
type input "[PERSON_NAME]"
click at [167, 379] on div "Carrier * Amazon Logistics DHL FedEx Express Interoffice Local Carrier Maersk I…" at bounding box center [782, 442] width 1481 height 63
click at [163, 379] on input "text" at bounding box center [215, 428] width 304 height 17
click at [136, 379] on span "Interoffice" at bounding box center [213, 496] width 331 height 15
type input "Interoffice"
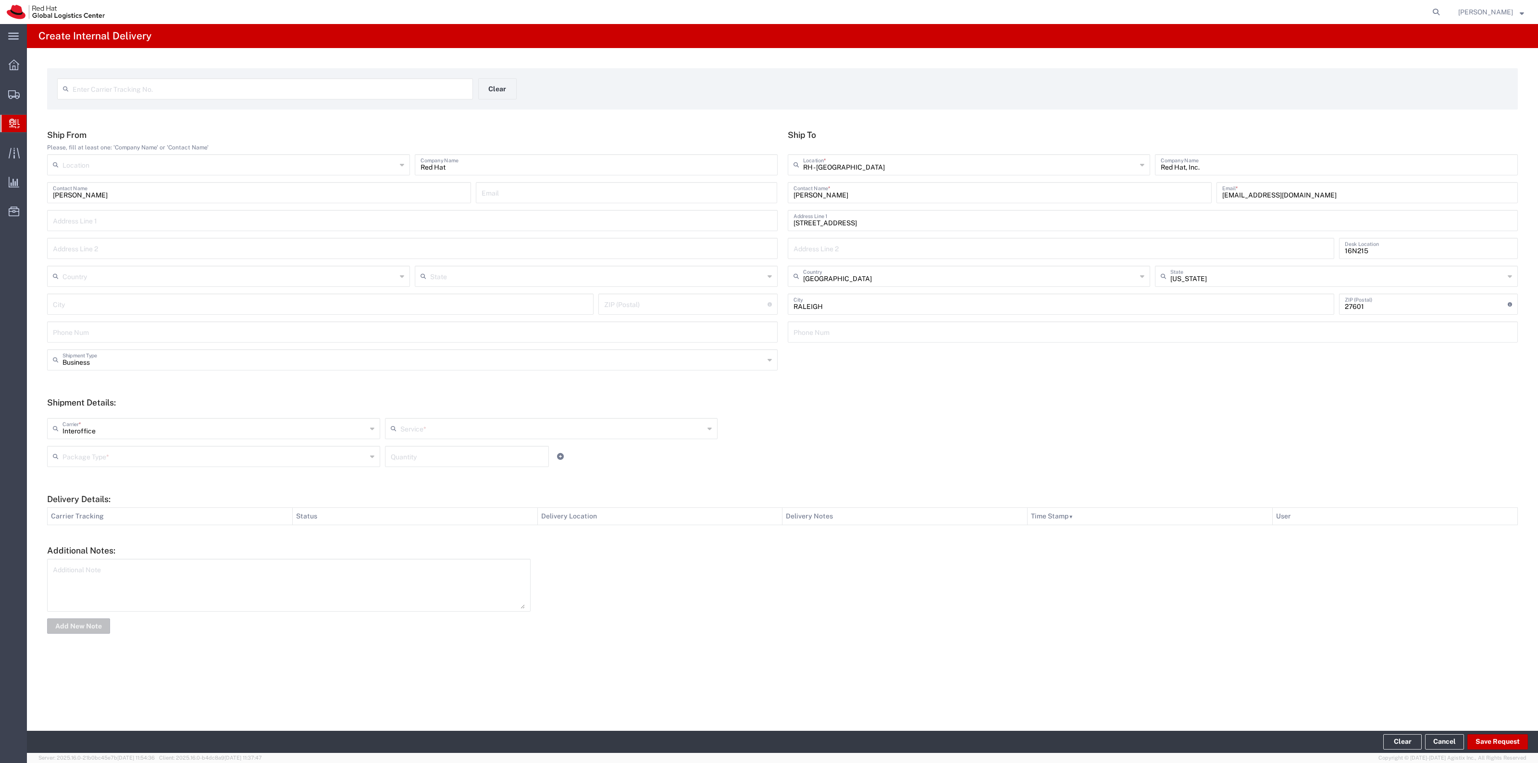
click at [464, 379] on input "text" at bounding box center [552, 428] width 304 height 17
click at [438, 379] on span "IO_LTL" at bounding box center [551, 465] width 331 height 15
click at [439, 379] on input "IO_LTL" at bounding box center [552, 428] width 304 height 17
click at [414, 379] on span "IO_Ground" at bounding box center [551, 465] width 331 height 15
type input "IO_Ground"
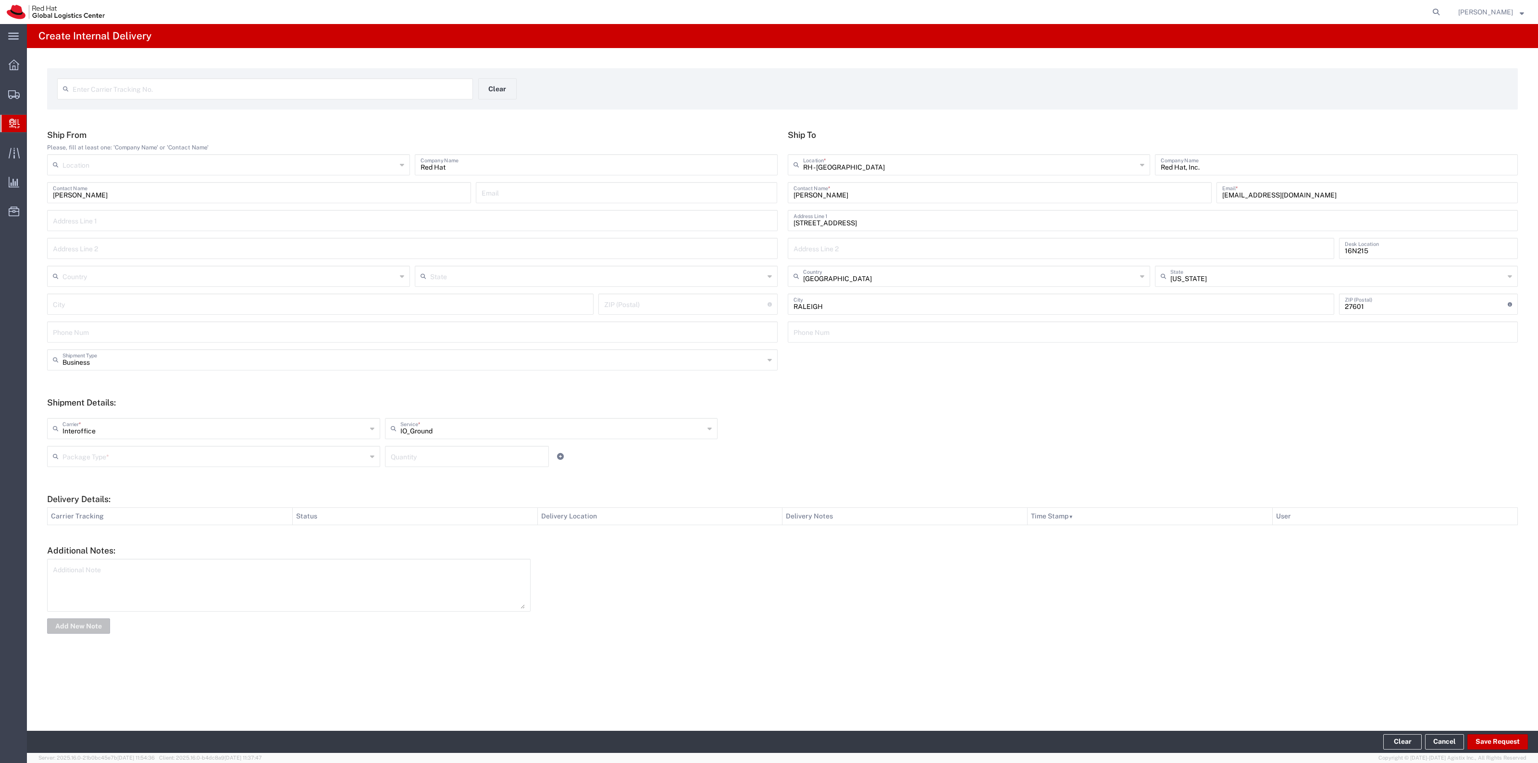
click at [374, 379] on div "Package Type *" at bounding box center [213, 456] width 333 height 21
click at [357, 379] on input "text" at bounding box center [215, 456] width 304 height 17
click at [236, 379] on span "Your Packaging" at bounding box center [213, 540] width 331 height 15
type input "Your Packaging"
click at [436, 379] on input "number" at bounding box center [467, 456] width 152 height 17
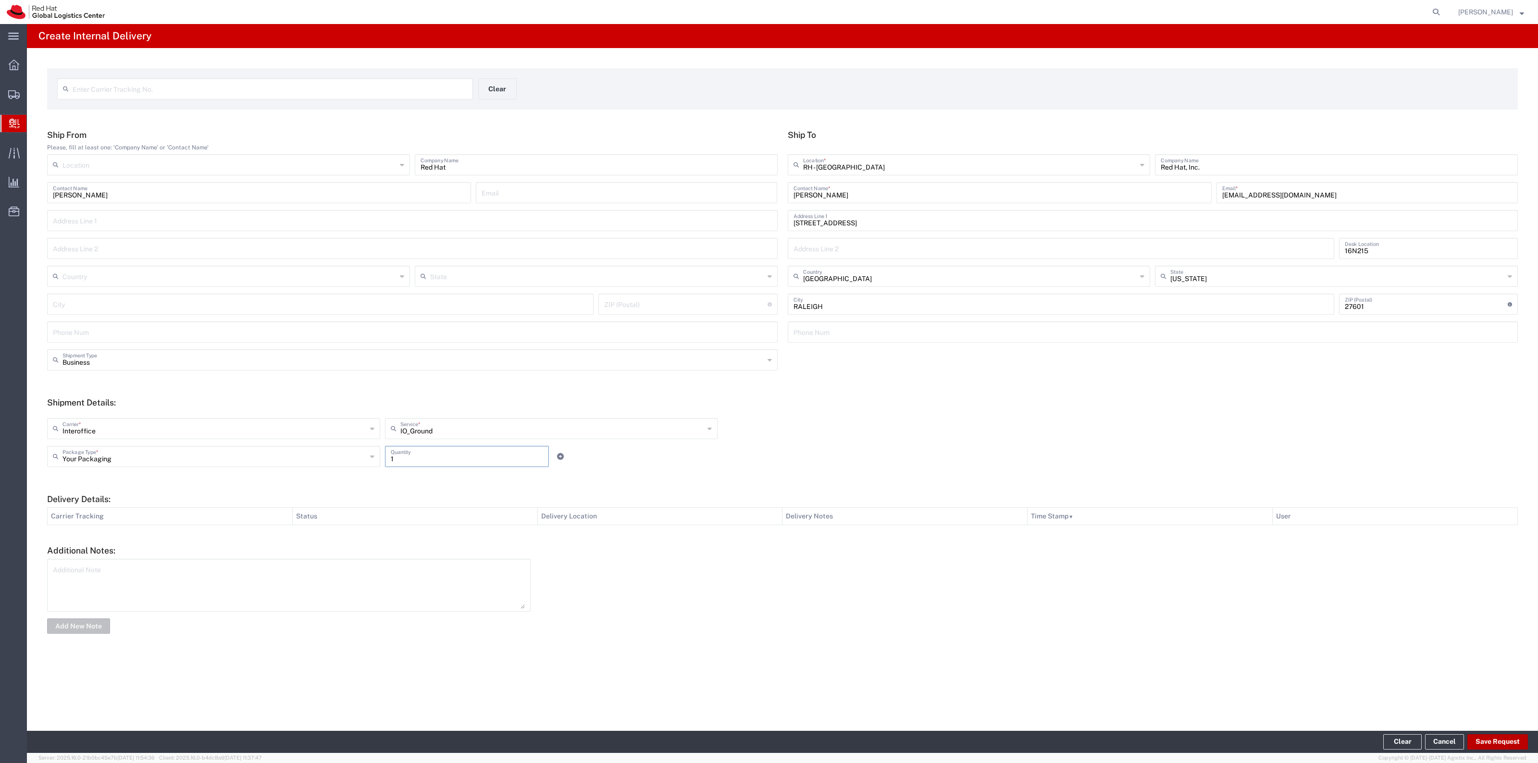
type input "1"
click at [769, 379] on button "Save Request" at bounding box center [1498, 742] width 61 height 15
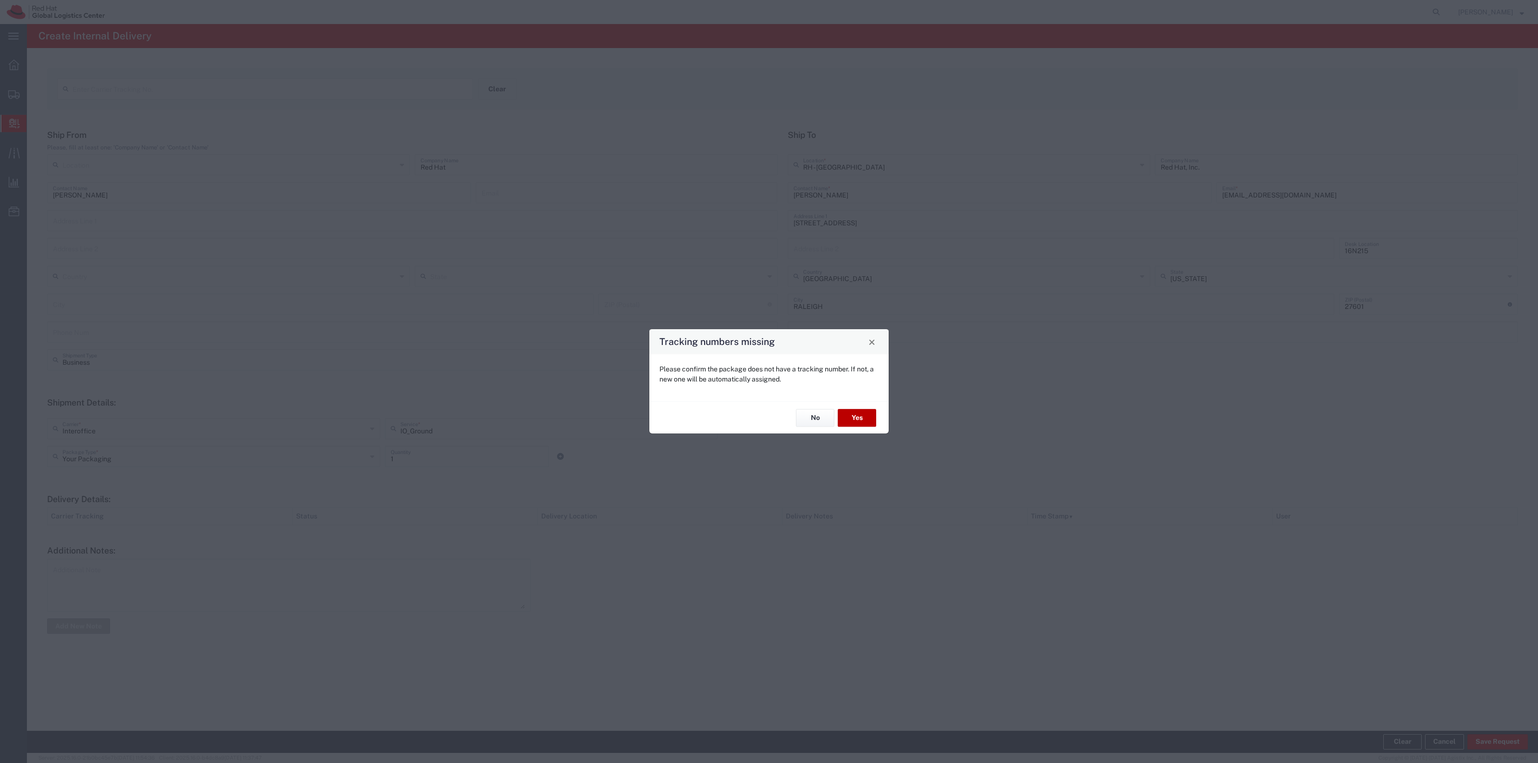
click at [769, 379] on button "Yes" at bounding box center [857, 418] width 38 height 18
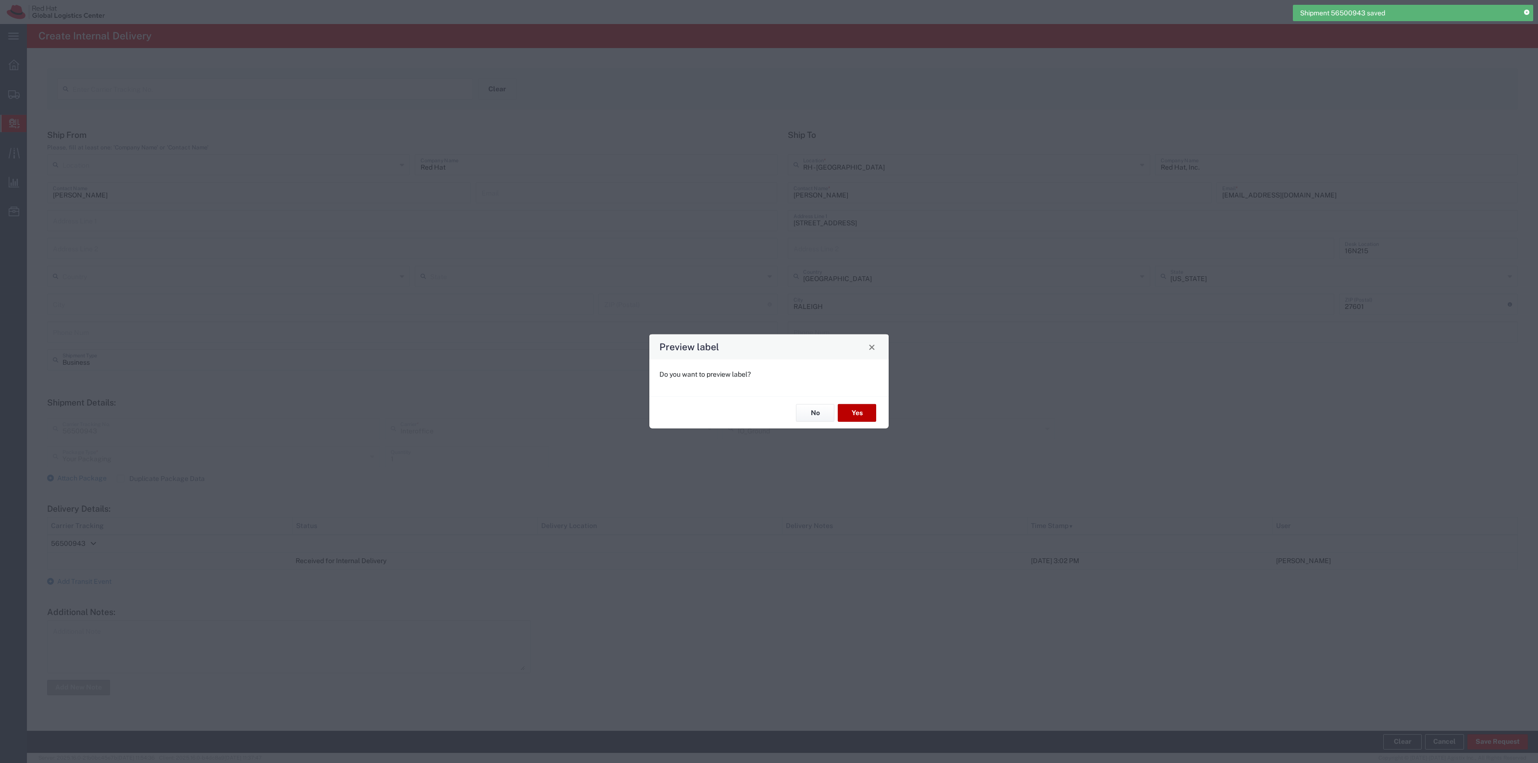
click at [769, 379] on button "Yes" at bounding box center [857, 413] width 38 height 18
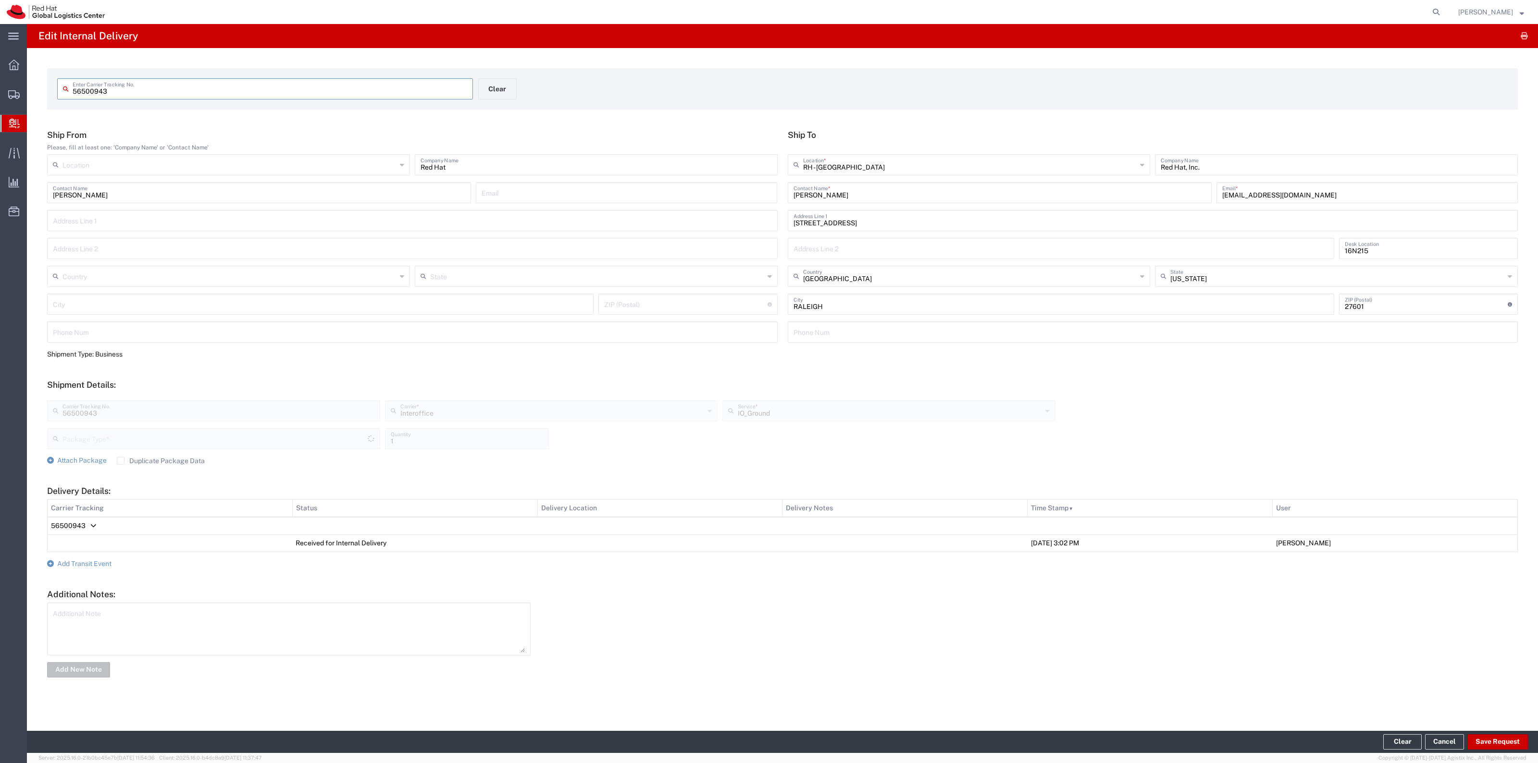
type input "Your Packaging"
click at [504, 95] on button "Clear" at bounding box center [497, 88] width 38 height 21
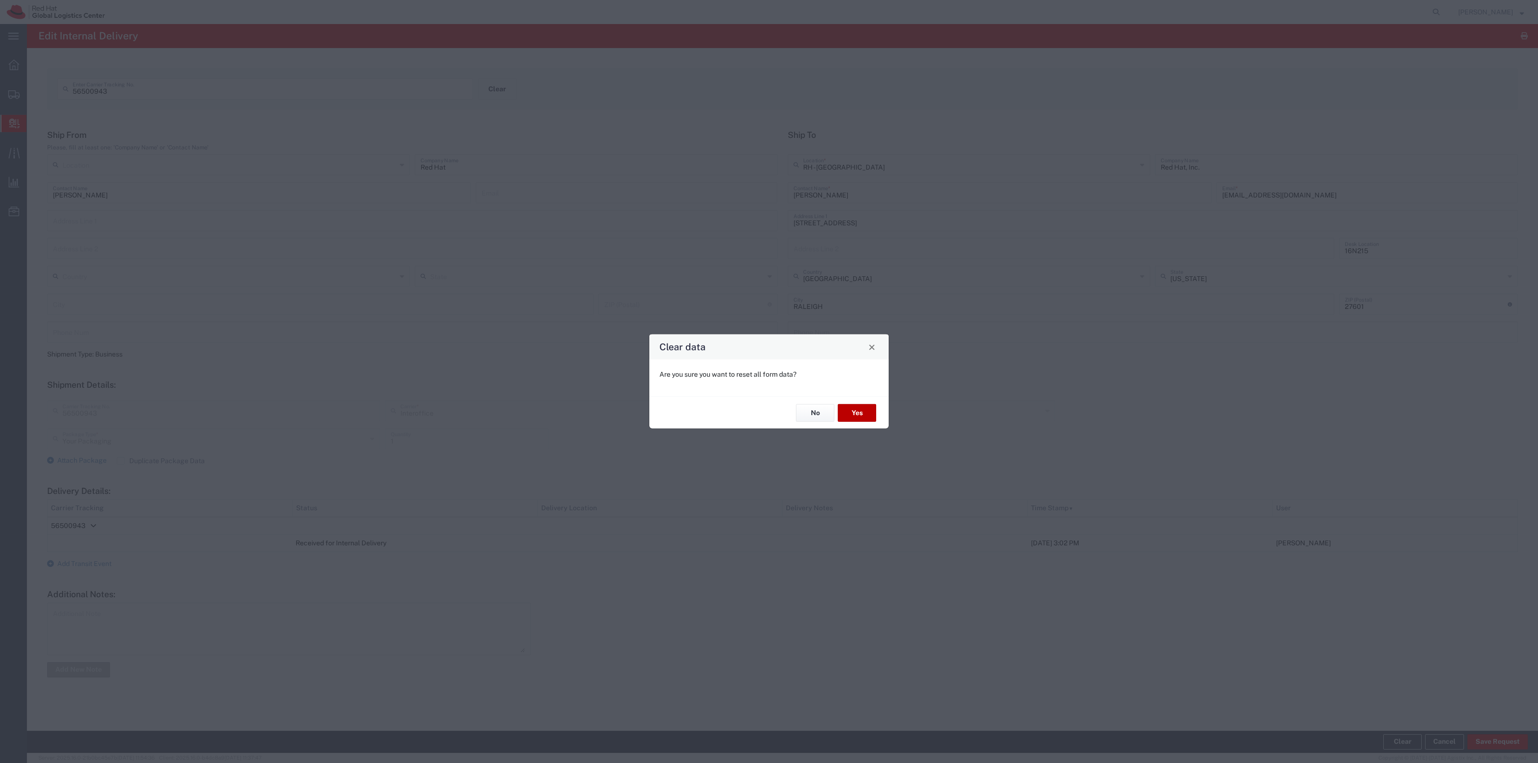
click at [769, 379] on button "Yes" at bounding box center [857, 413] width 38 height 18
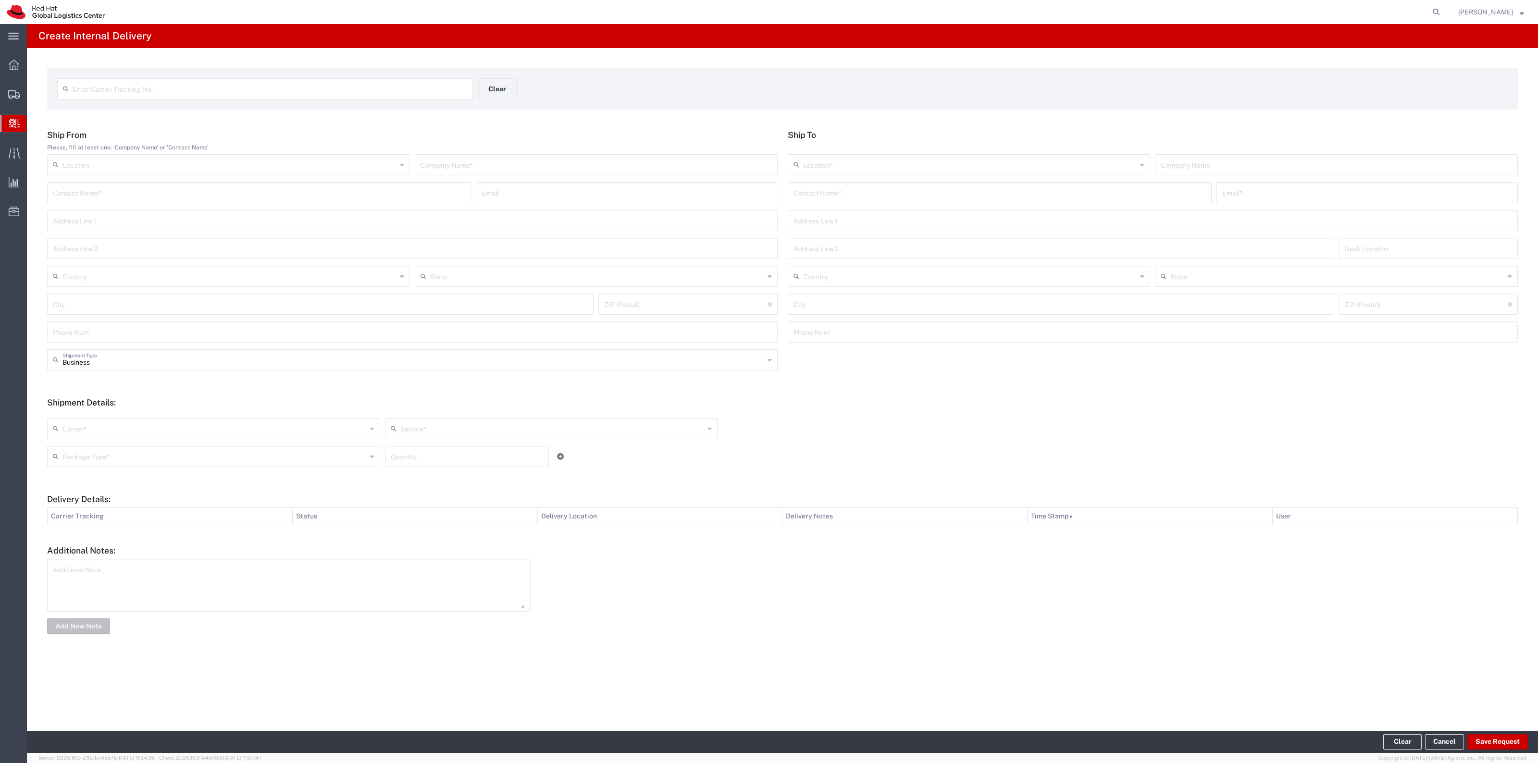
click at [769, 184] on input "text" at bounding box center [1000, 192] width 413 height 17
paste input "[PERSON_NAME]"
type input "[PERSON_NAME]"
drag, startPoint x: 929, startPoint y: 211, endPoint x: 916, endPoint y: 211, distance: 13.0
click at [769, 211] on p "Red Hat, Inc. ([PERSON_NAME]), [PERSON_NAME][EMAIL_ADDRESS][DOMAIN_NAME]" at bounding box center [1000, 216] width 412 height 12
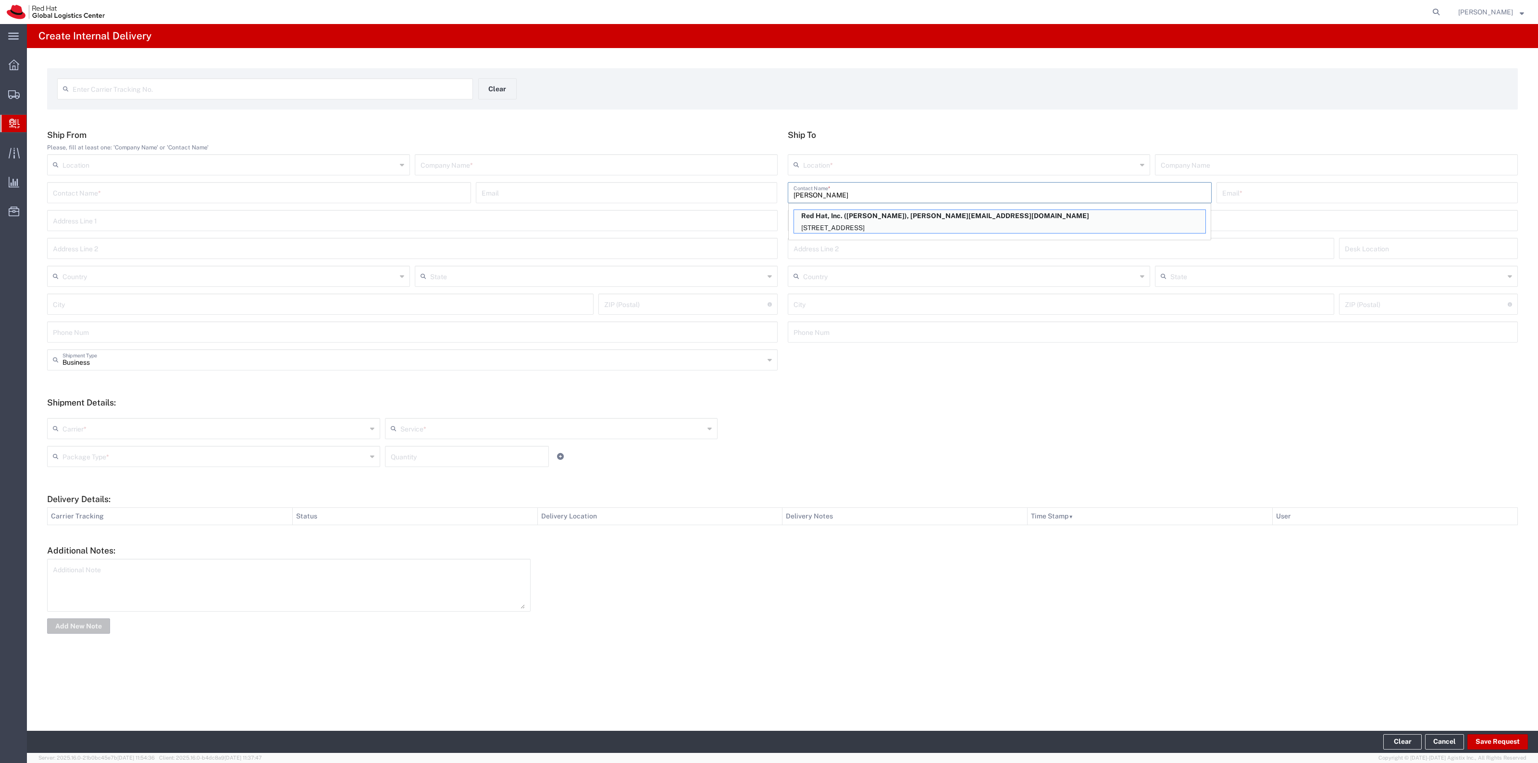
type input "RH - [GEOGRAPHIC_DATA]"
type input "Red Hat, Inc."
type input "[PERSON_NAME][EMAIL_ADDRESS][DOMAIN_NAME]"
type input "[STREET_ADDRESS]"
type input "15N229"
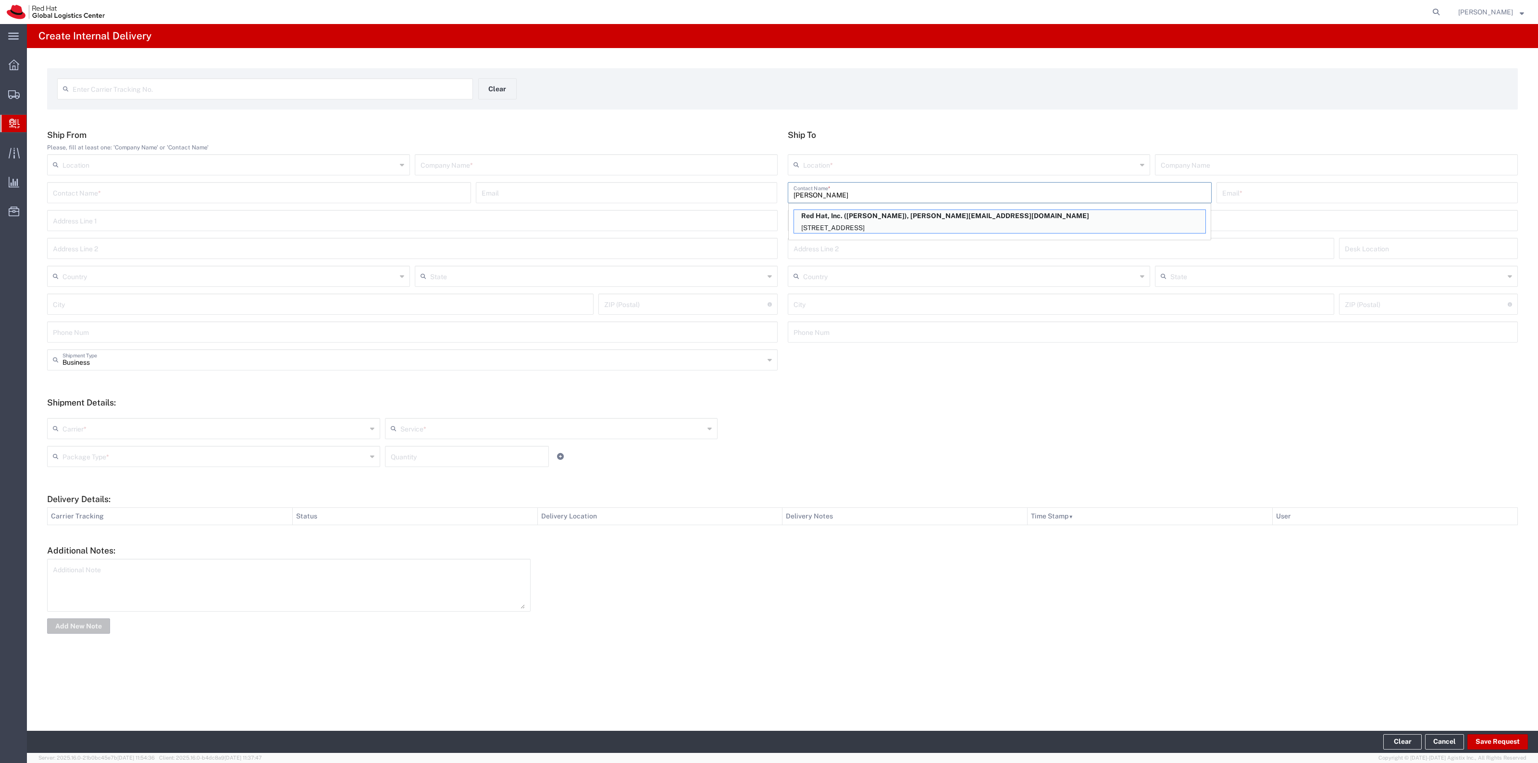
type input "[GEOGRAPHIC_DATA]"
type input "RALEIGH"
type input "27601"
type input "[US_STATE]"
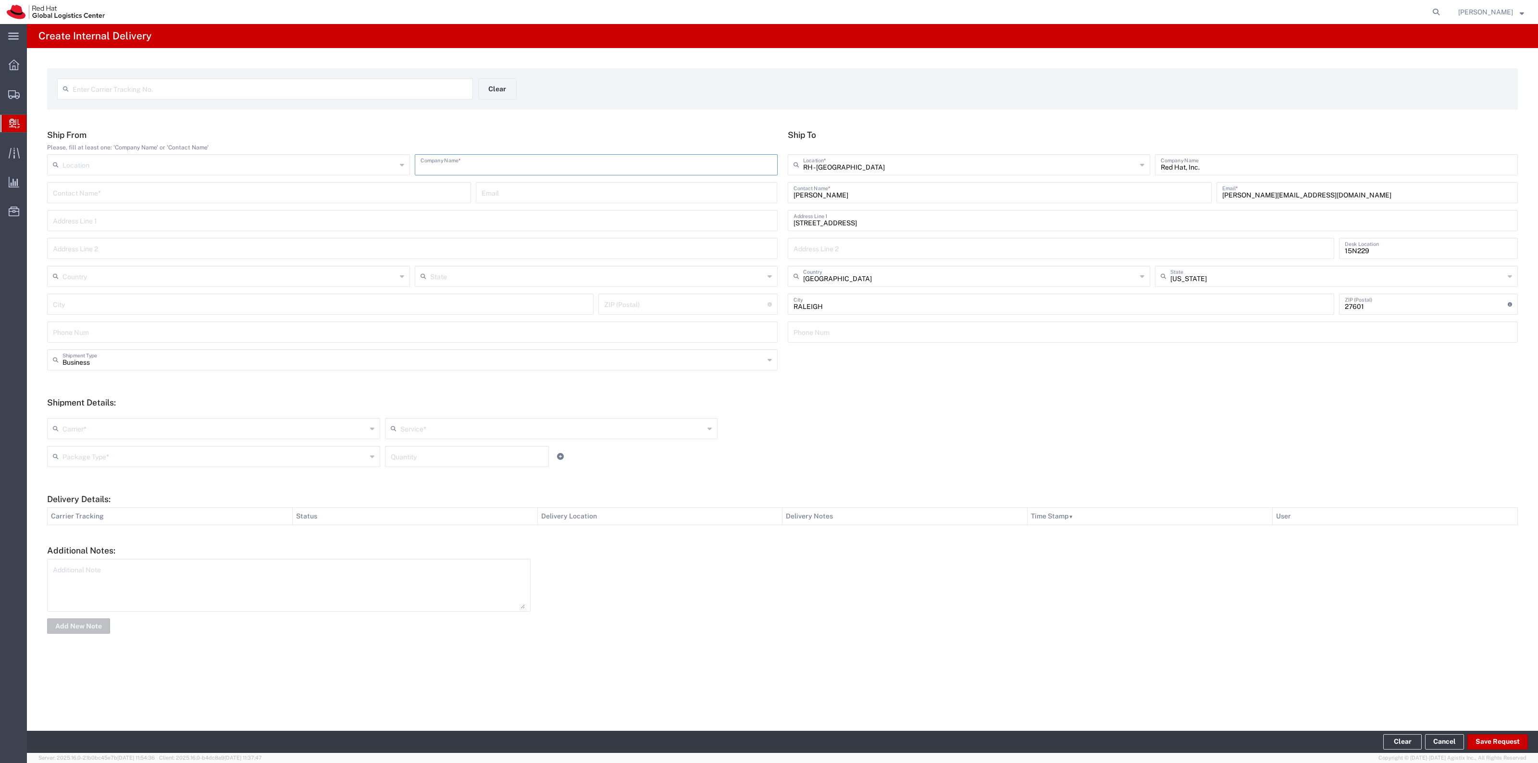
click at [704, 169] on input "text" at bounding box center [596, 164] width 351 height 17
type input "Red Hat"
type input "[PERSON_NAME]"
click at [208, 379] on input "text" at bounding box center [215, 428] width 304 height 17
click at [126, 379] on span "Interoffice" at bounding box center [213, 496] width 331 height 15
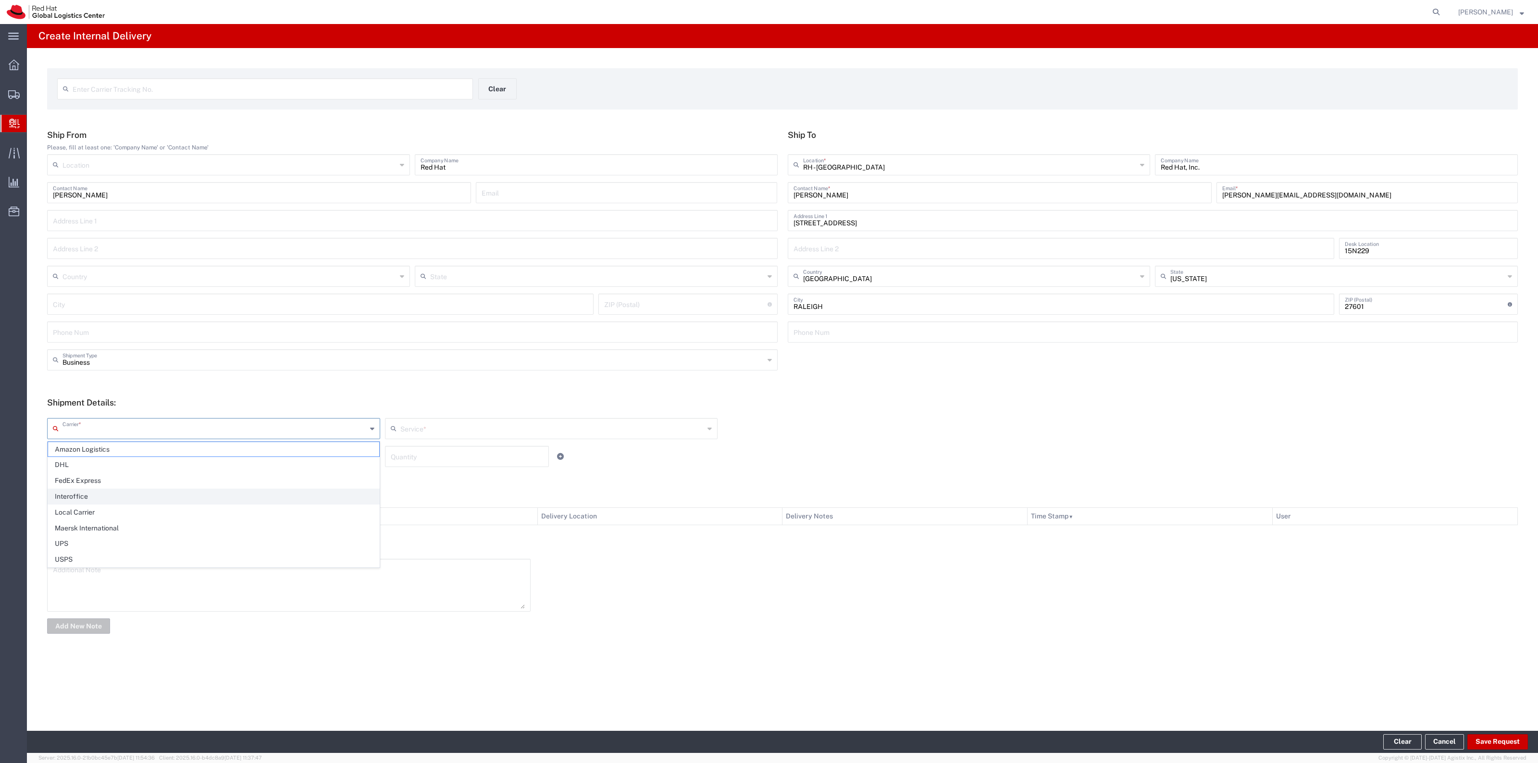
type input "Interoffice"
click at [431, 379] on input "text" at bounding box center [552, 428] width 304 height 17
drag, startPoint x: 429, startPoint y: 450, endPoint x: 360, endPoint y: 461, distance: 70.1
click at [428, 379] on span "IO_Ground" at bounding box center [551, 449] width 331 height 15
type input "IO_Ground"
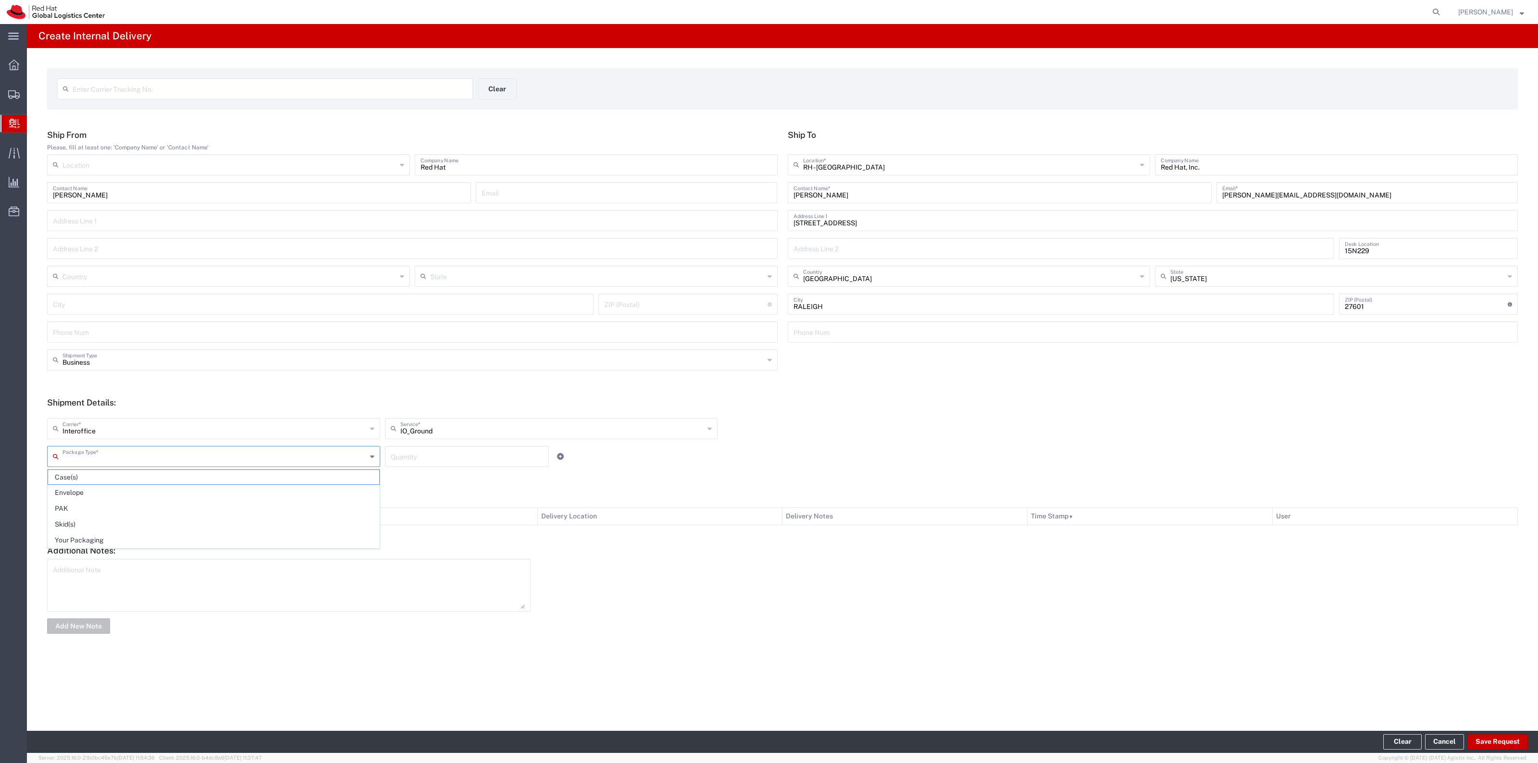
click at [358, 379] on input "text" at bounding box center [215, 456] width 304 height 17
click at [190, 379] on span "Your Packaging" at bounding box center [213, 540] width 331 height 15
type input "Your Packaging"
type input "IO_Ground"
click at [482, 379] on input "IO_Ground" at bounding box center [552, 428] width 304 height 17
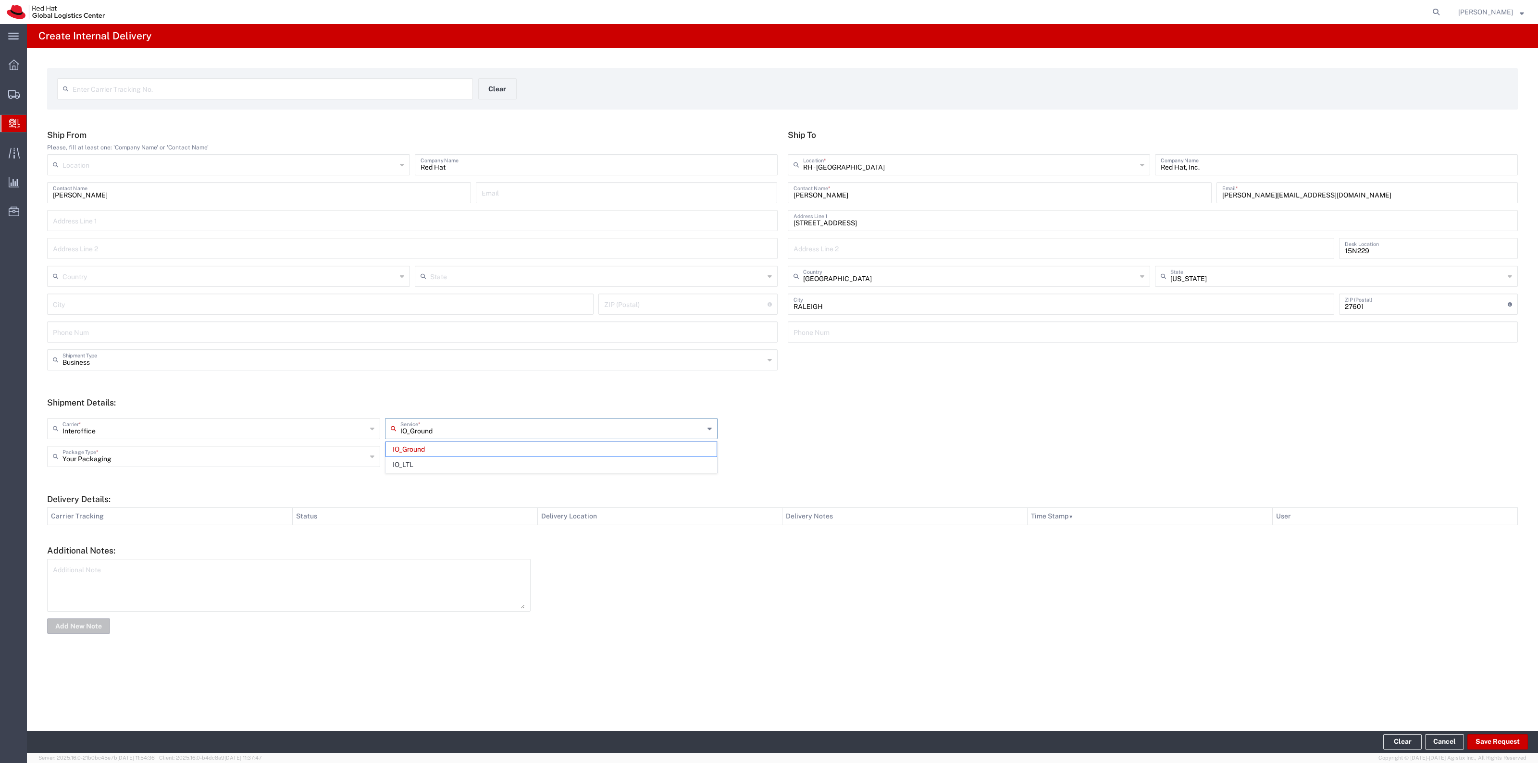
click at [455, 379] on form "Ship From Please, fill at least one: 'Company Name' or 'Contact Name' Location …" at bounding box center [782, 383] width 1471 height 506
click at [434, 379] on input "number" at bounding box center [467, 456] width 152 height 17
type input "1"
click at [769, 379] on button "Save Request" at bounding box center [1498, 742] width 61 height 15
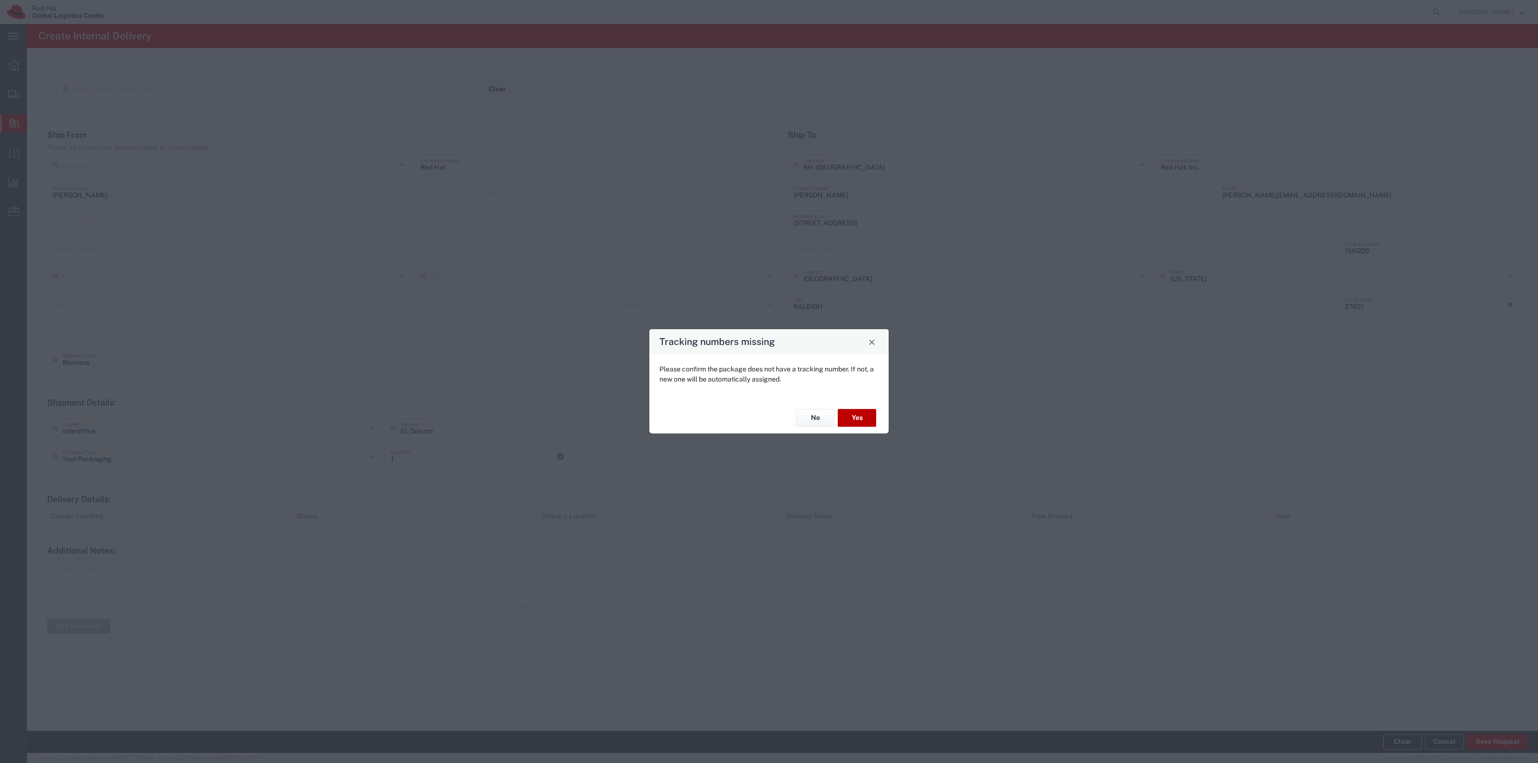
click at [769, 379] on button "Yes" at bounding box center [857, 418] width 38 height 18
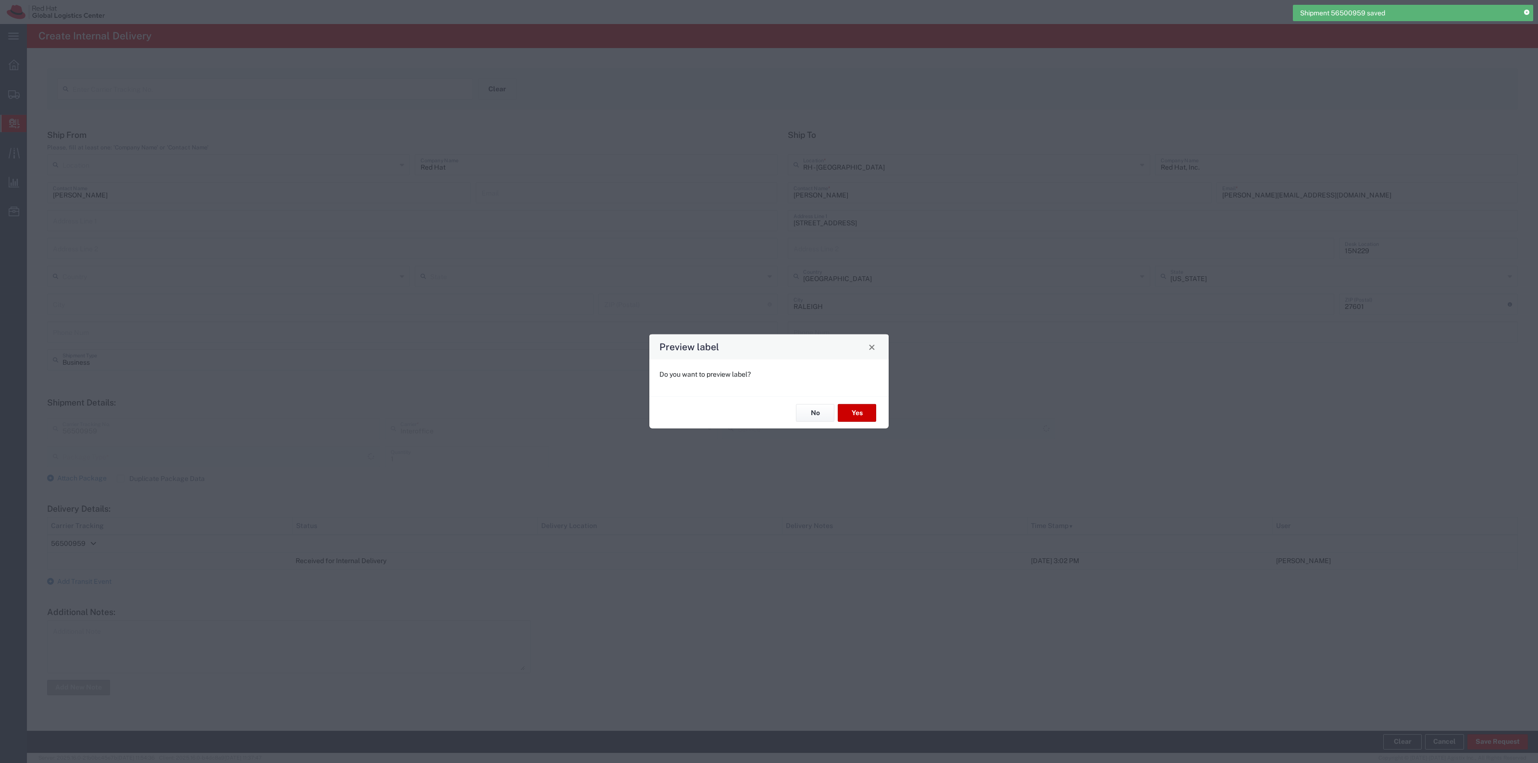
type input "Your Packaging"
type input "IO_Ground"
click at [769, 379] on div "No Yes" at bounding box center [769, 413] width 239 height 32
click at [769, 379] on button "Yes" at bounding box center [857, 413] width 38 height 18
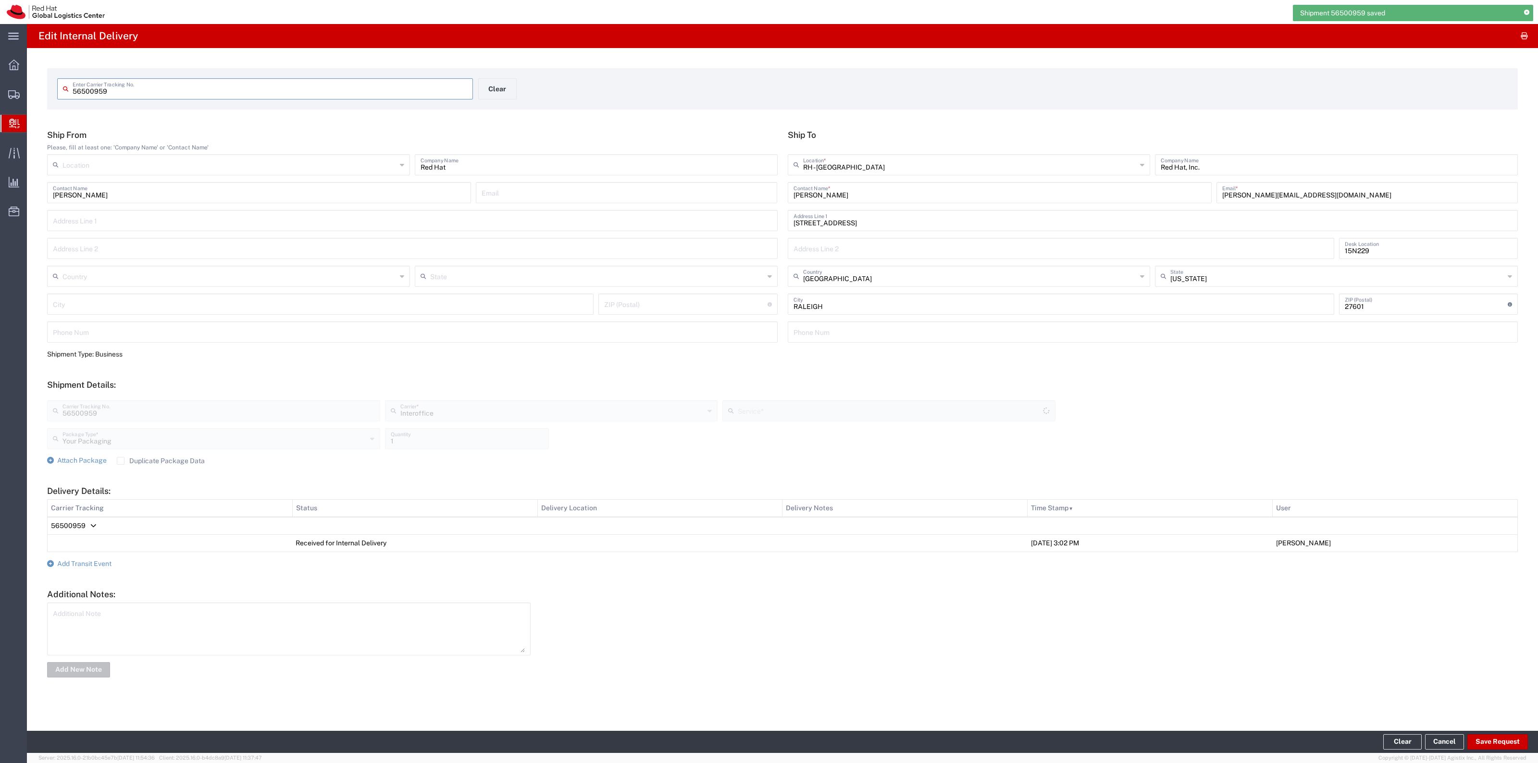
type input "IO_Ground"
